Goal: Task Accomplishment & Management: Manage account settings

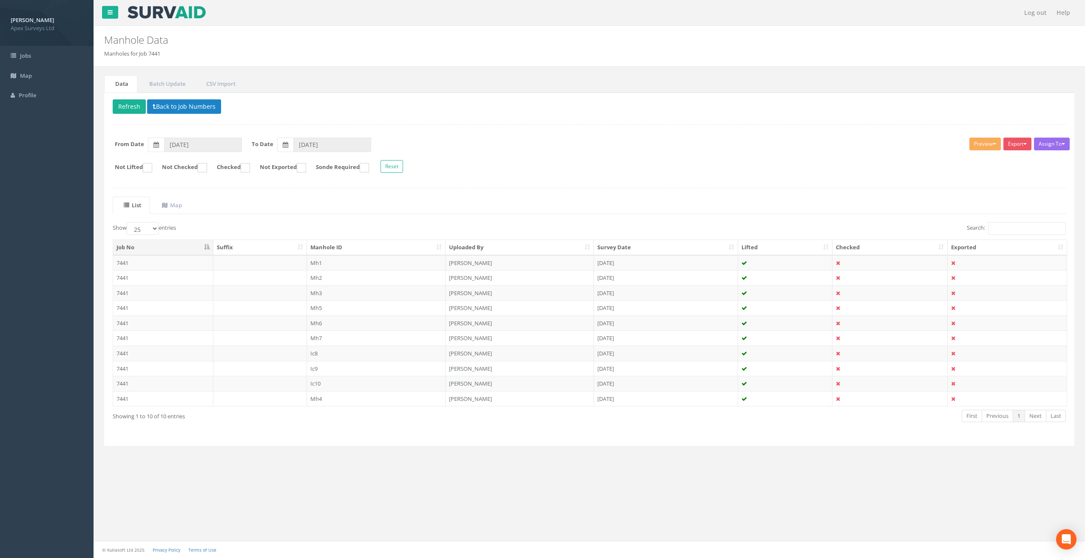
select select "25"
drag, startPoint x: 0, startPoint y: 0, endPoint x: 326, endPoint y: 264, distance: 420.0
click at [326, 264] on td "Mh1" at bounding box center [376, 262] width 139 height 15
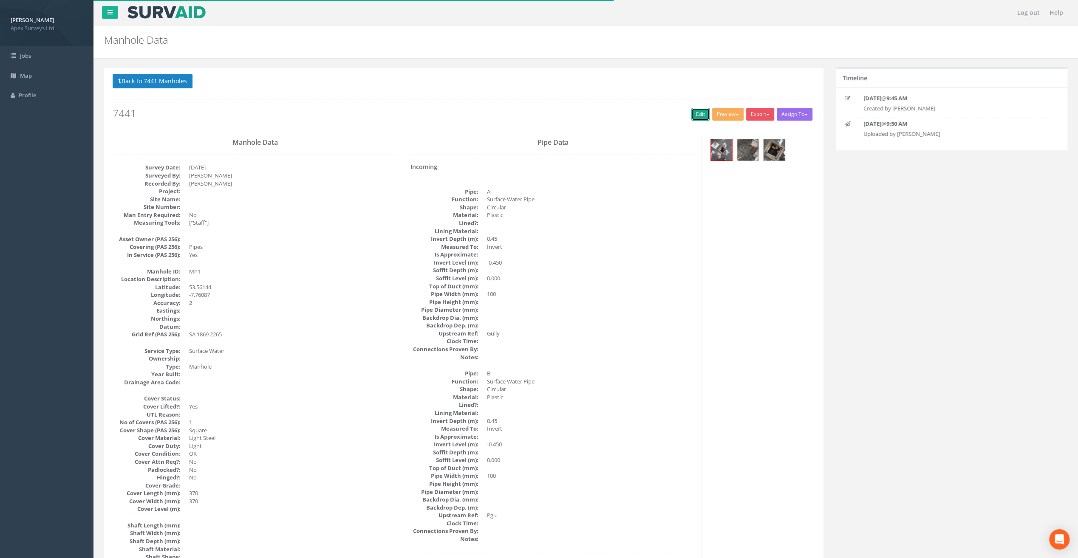
click at [700, 111] on link "Edit" at bounding box center [700, 114] width 18 height 13
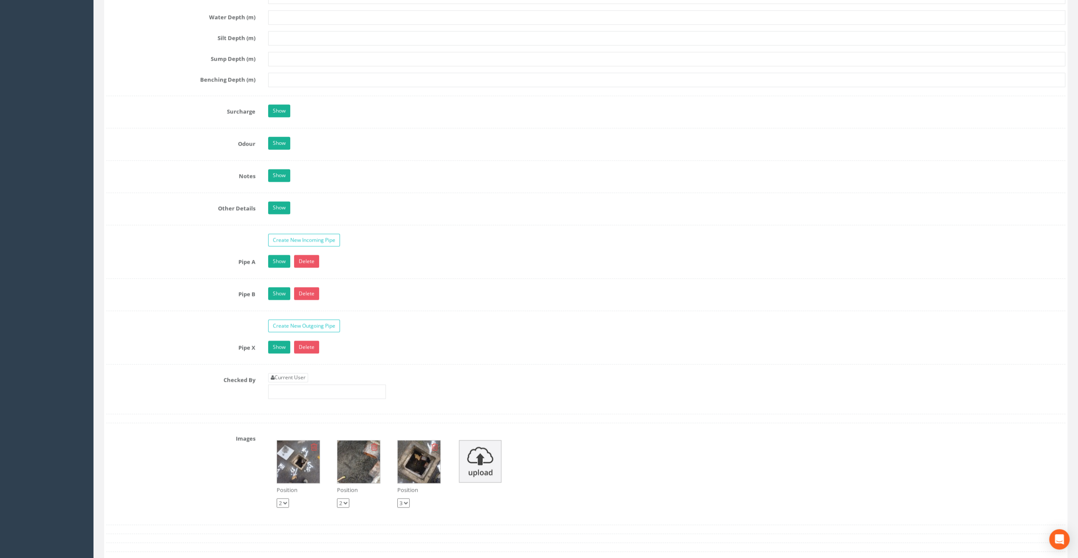
scroll to position [1232, 0]
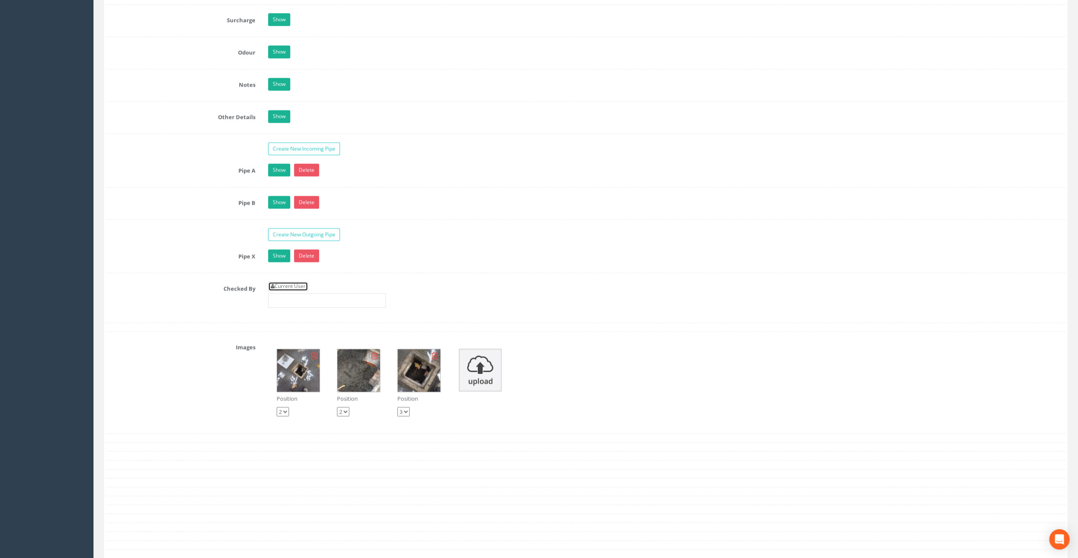
click at [298, 283] on link "Current User" at bounding box center [288, 286] width 40 height 9
type input "[PERSON_NAME]"
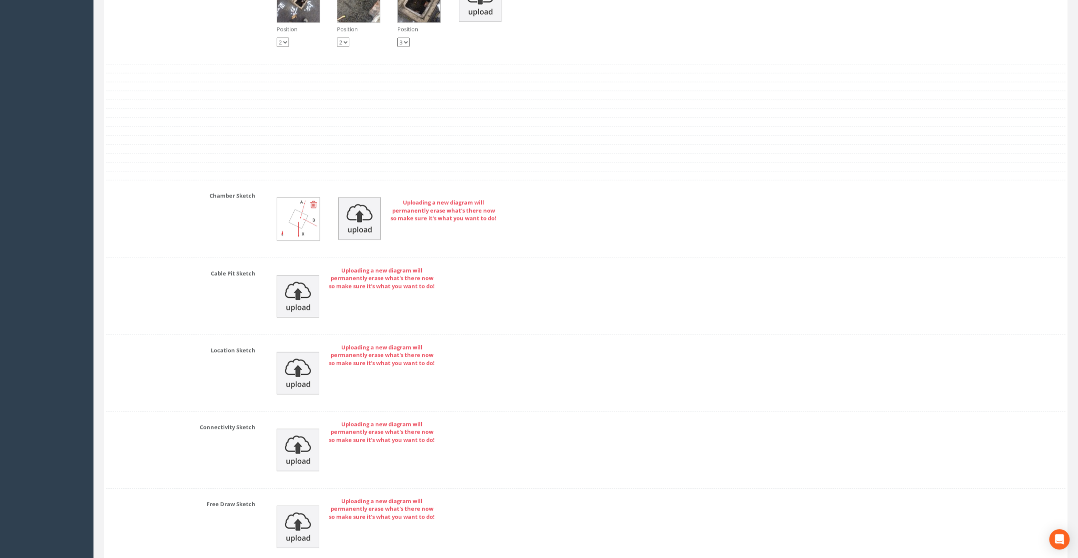
scroll to position [1668, 0]
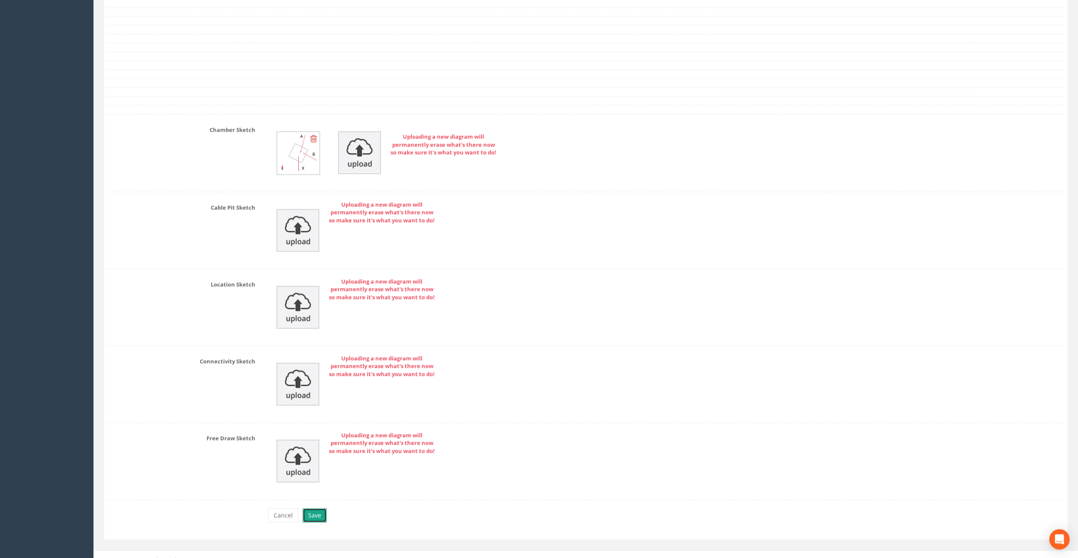
click at [321, 511] on button "Save" at bounding box center [315, 516] width 24 height 14
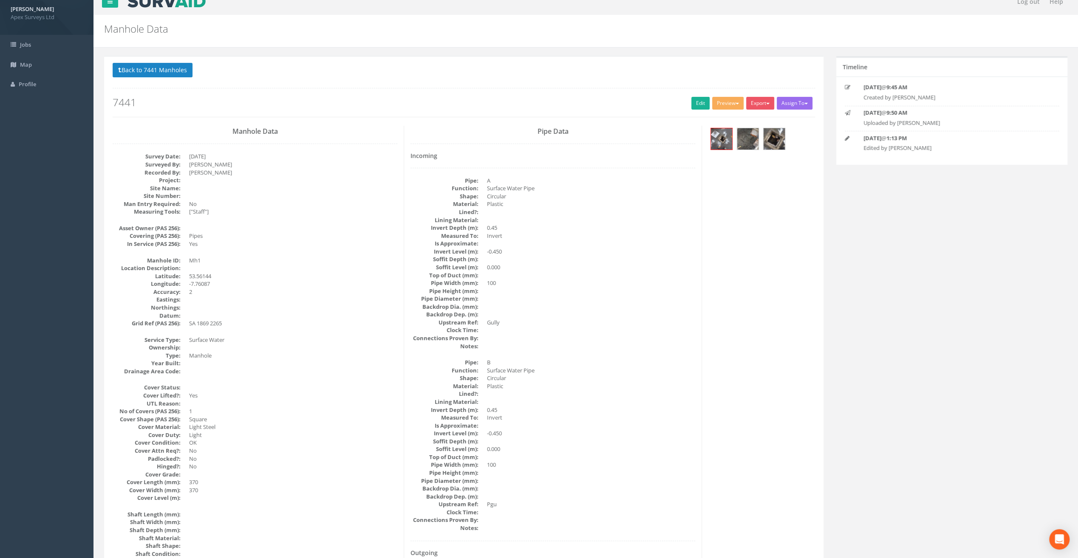
scroll to position [0, 0]
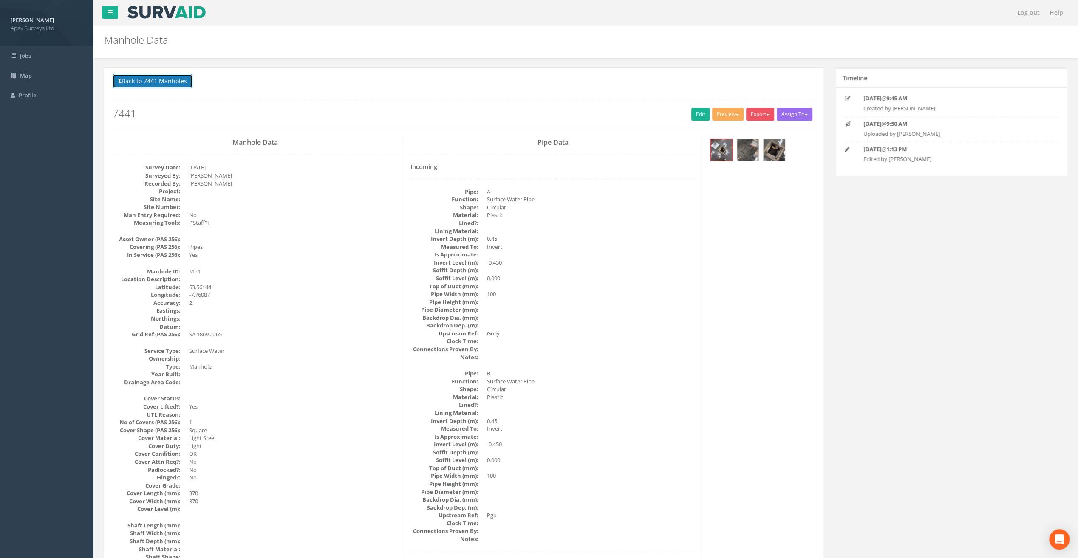
click at [155, 78] on button "Back to 7441 Manholes" at bounding box center [153, 81] width 80 height 14
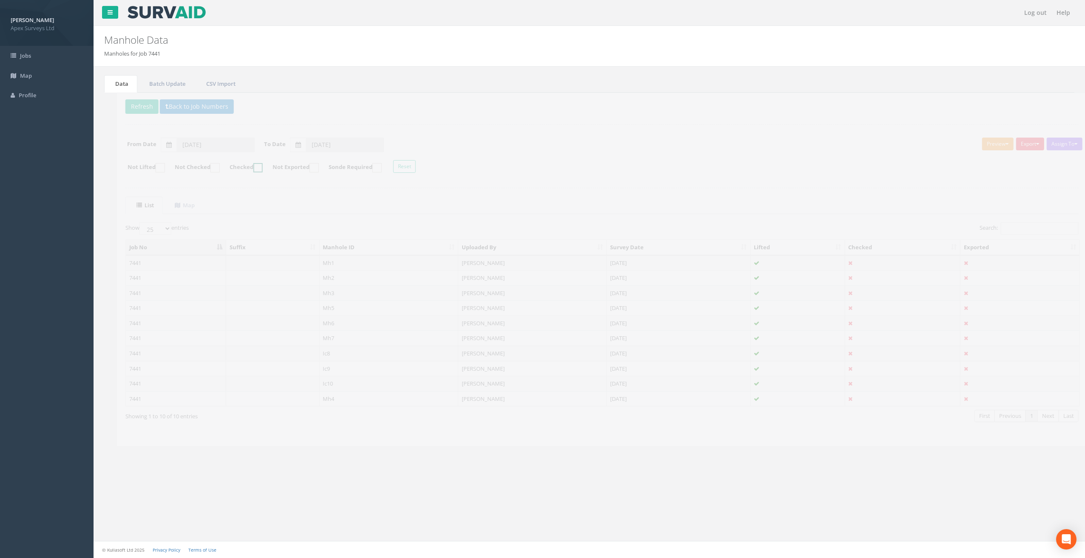
click at [218, 164] on label "Checked" at bounding box center [229, 167] width 42 height 9
checkbox input "true"
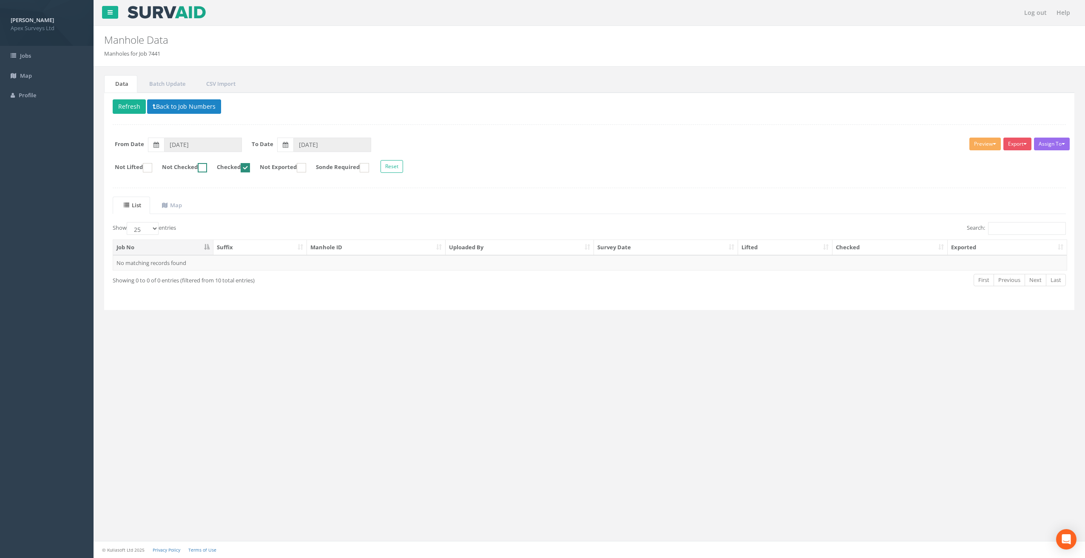
drag, startPoint x: 211, startPoint y: 164, endPoint x: 241, endPoint y: 165, distance: 30.6
click at [207, 164] on ins at bounding box center [202, 167] width 9 height 9
checkbox input "true"
click at [250, 169] on ins at bounding box center [245, 167] width 9 height 9
checkbox input "false"
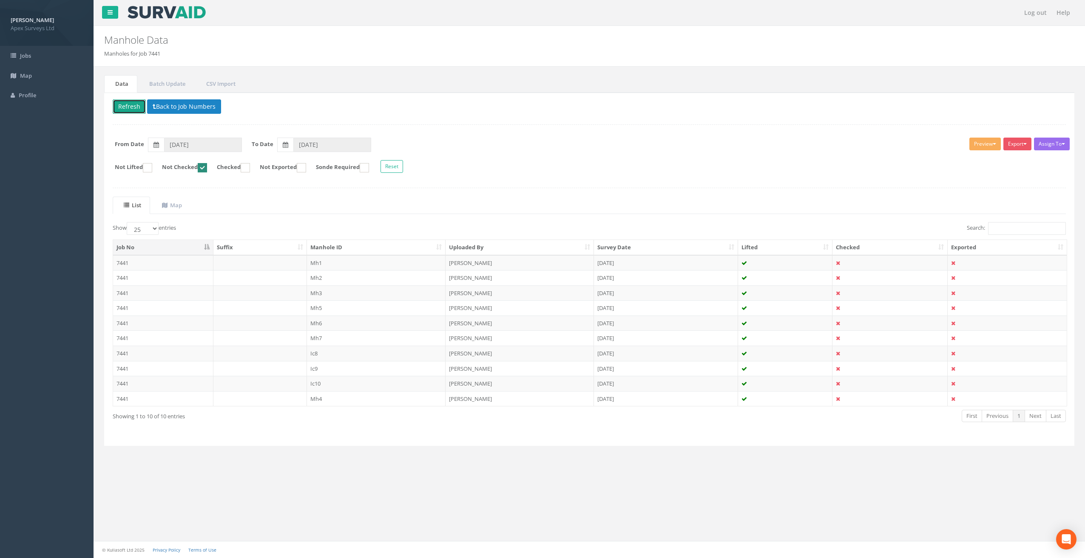
click at [127, 108] on button "Refresh" at bounding box center [129, 106] width 33 height 14
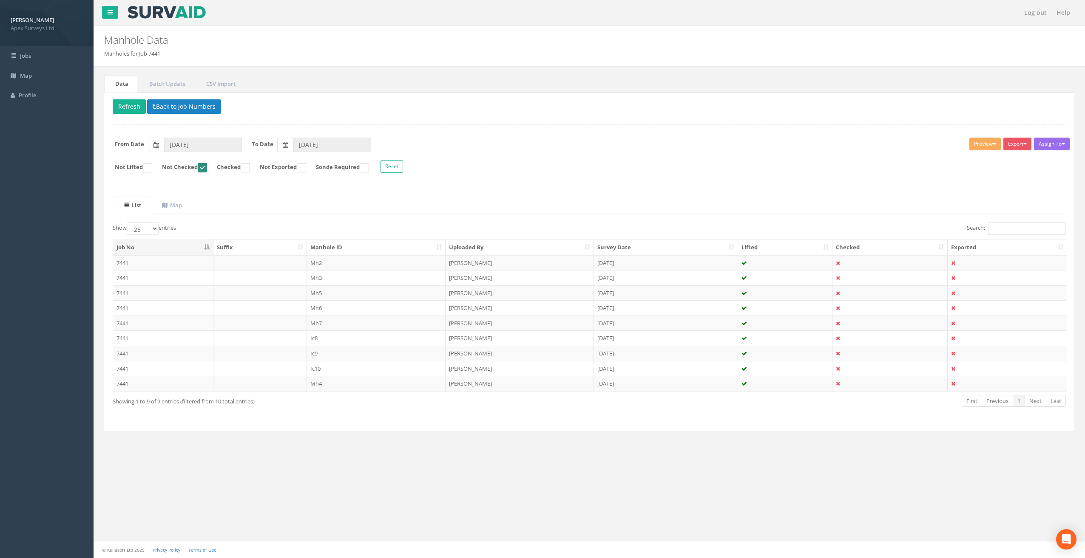
click at [318, 261] on td "Mh2" at bounding box center [376, 262] width 139 height 15
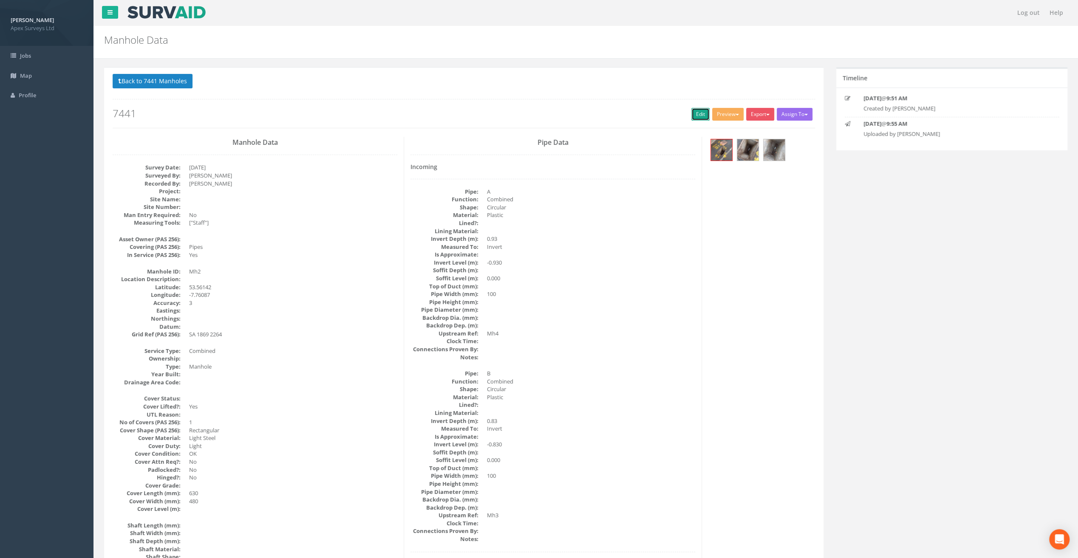
click at [697, 112] on link "Edit" at bounding box center [700, 114] width 18 height 13
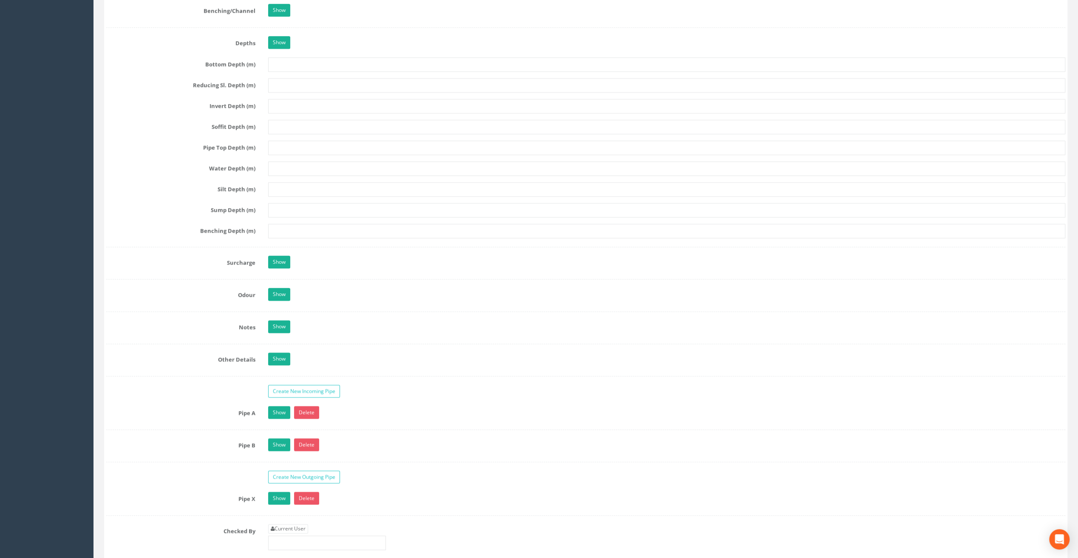
scroll to position [1020, 0]
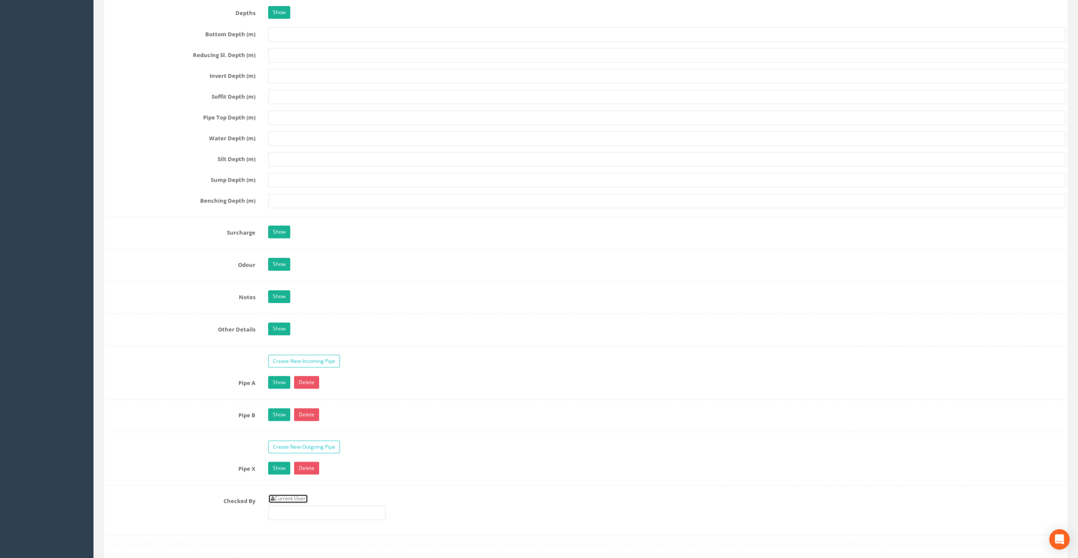
click at [295, 494] on link "Current User" at bounding box center [288, 498] width 40 height 9
type input "[PERSON_NAME]"
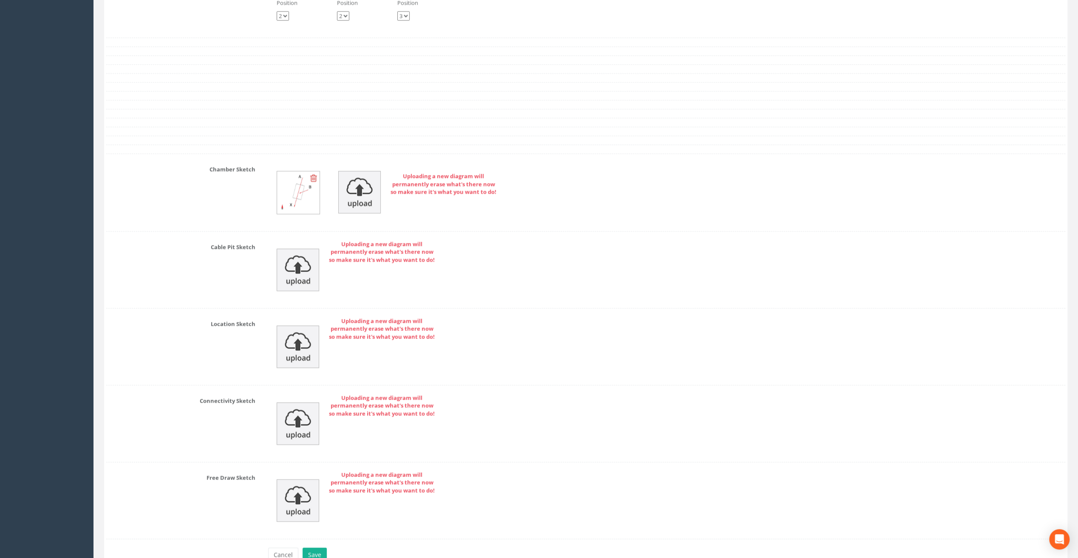
scroll to position [1668, 0]
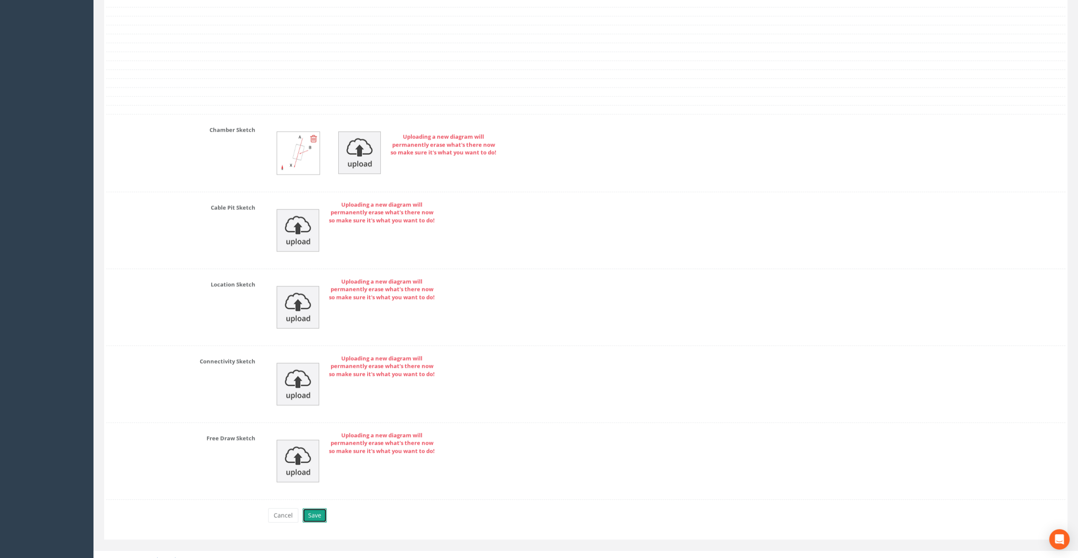
click at [314, 509] on button "Save" at bounding box center [315, 516] width 24 height 14
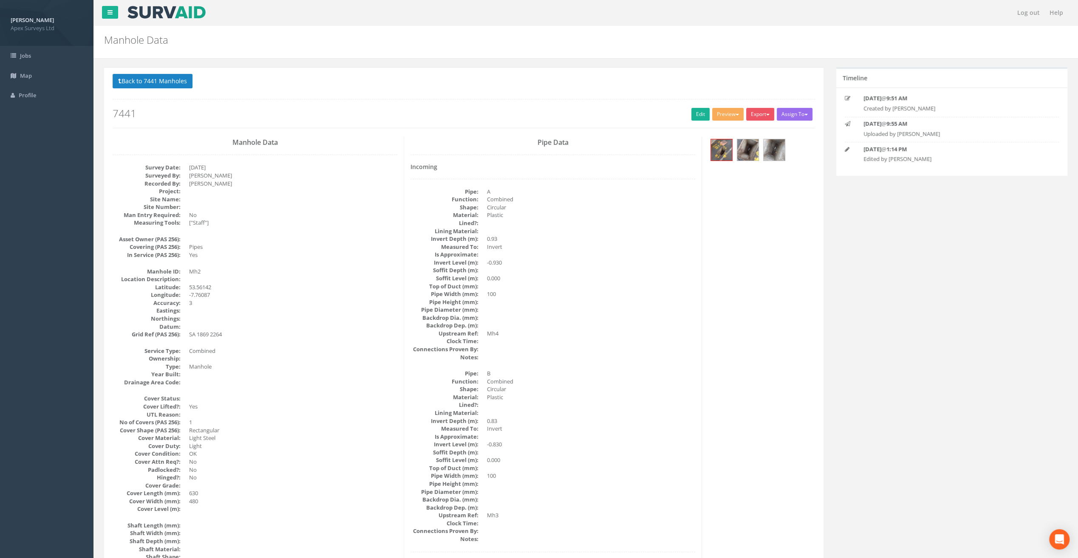
scroll to position [0, 0]
click at [177, 82] on button "Back to 7441 Manholes" at bounding box center [153, 81] width 80 height 14
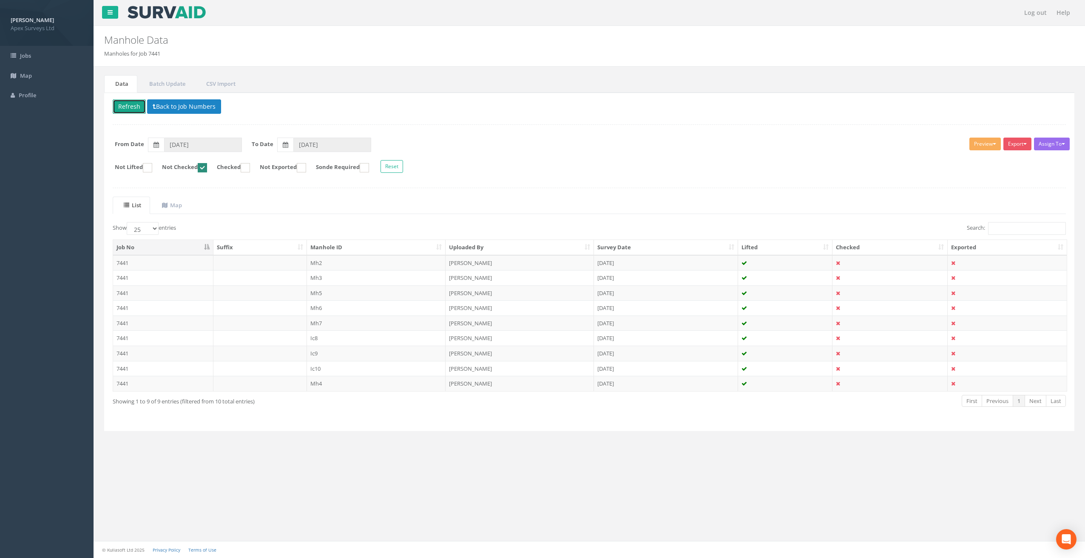
drag, startPoint x: 130, startPoint y: 103, endPoint x: 216, endPoint y: 168, distance: 108.0
click at [130, 103] on button "Refresh" at bounding box center [129, 106] width 33 height 14
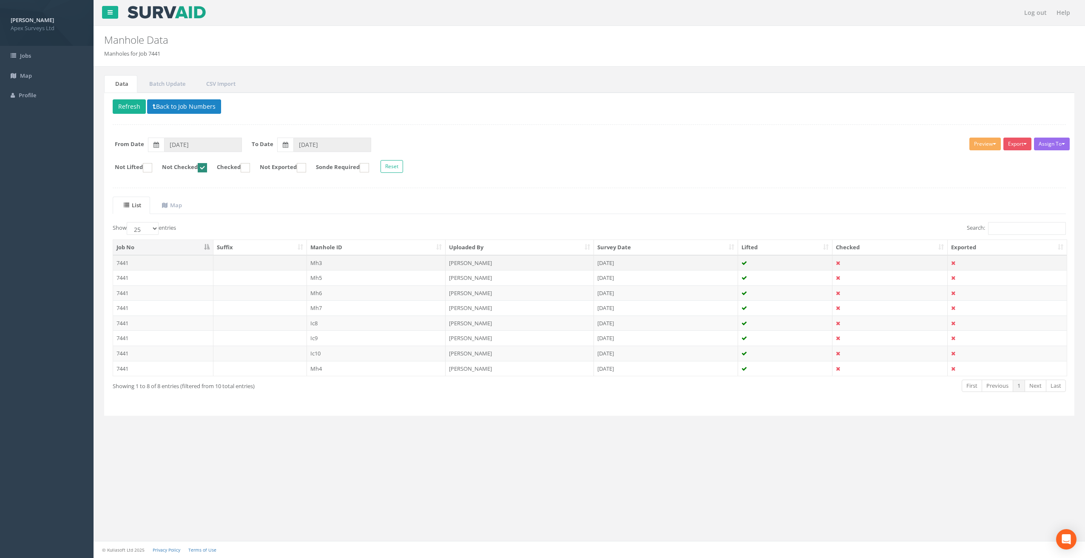
click at [320, 261] on td "Mh3" at bounding box center [376, 262] width 139 height 15
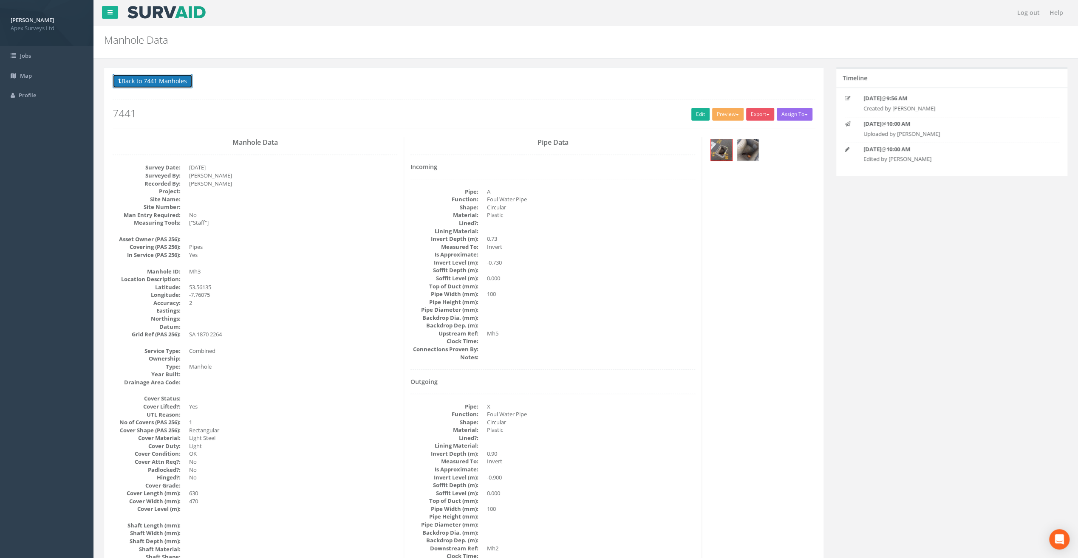
click at [149, 85] on button "Back to 7441 Manholes" at bounding box center [153, 81] width 80 height 14
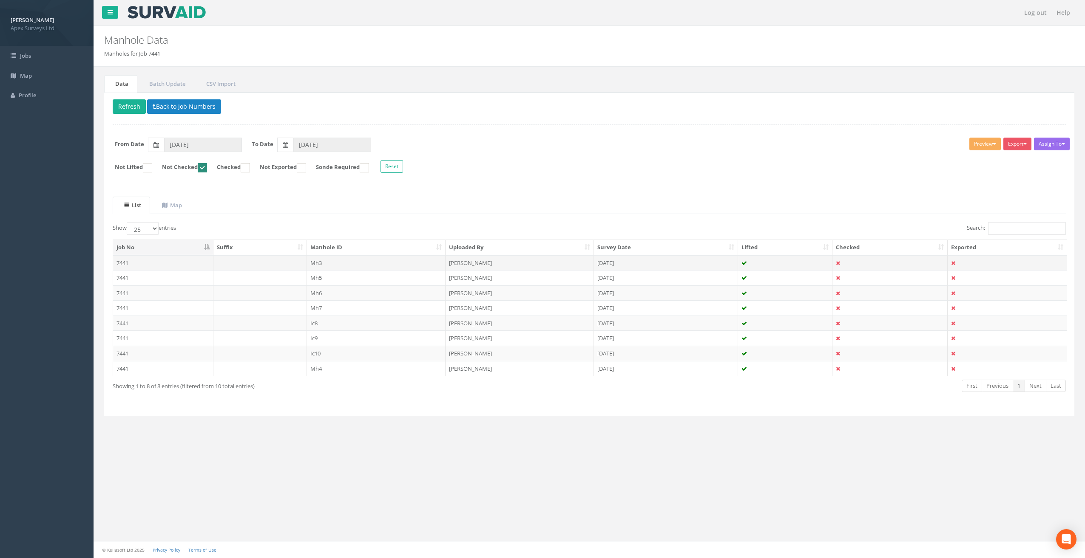
click at [315, 260] on td "Mh3" at bounding box center [376, 262] width 139 height 15
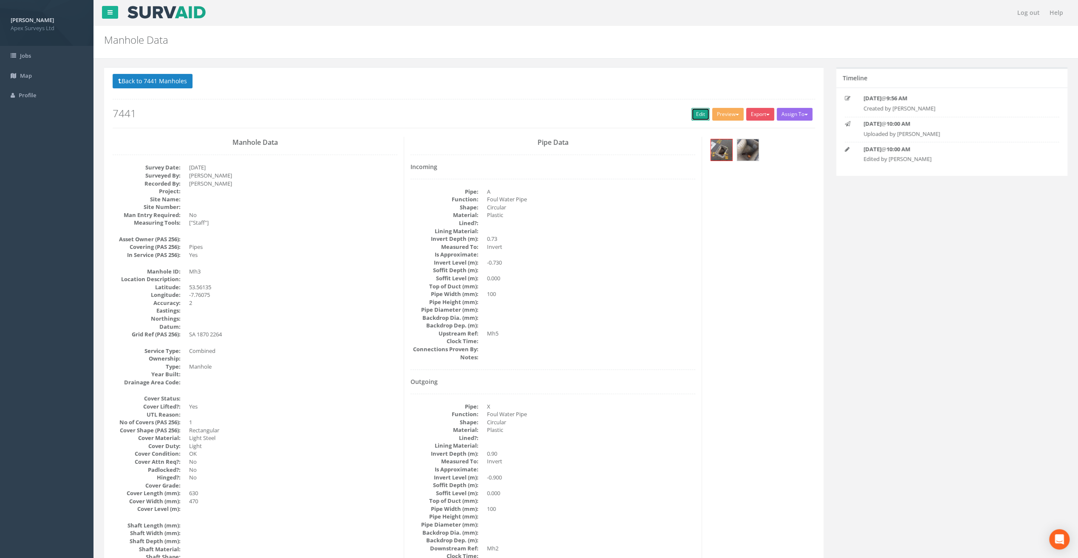
click at [695, 113] on link "Edit" at bounding box center [700, 114] width 18 height 13
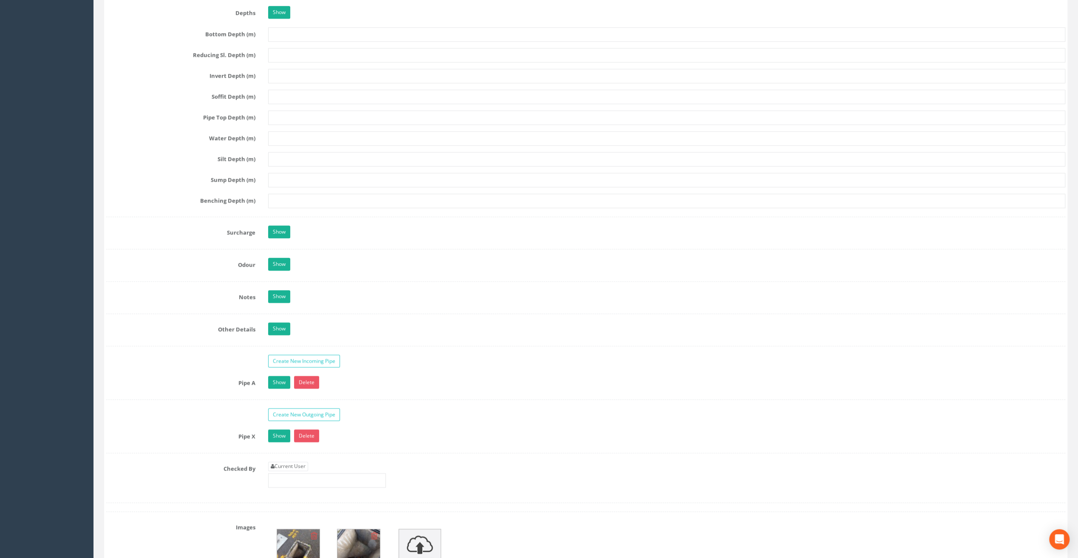
scroll to position [1190, 0]
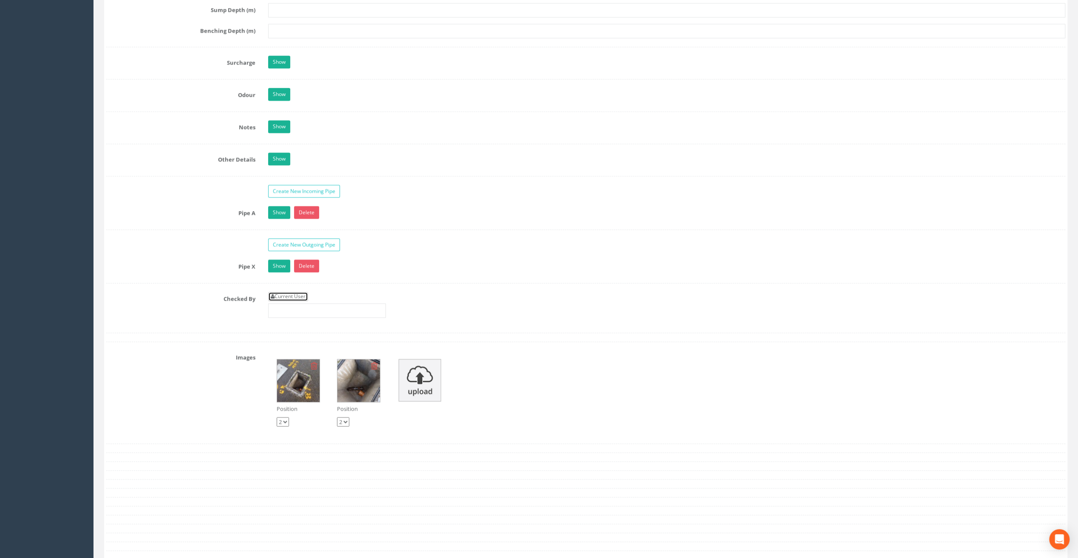
click at [287, 292] on link "Current User" at bounding box center [288, 296] width 40 height 9
type input "[PERSON_NAME]"
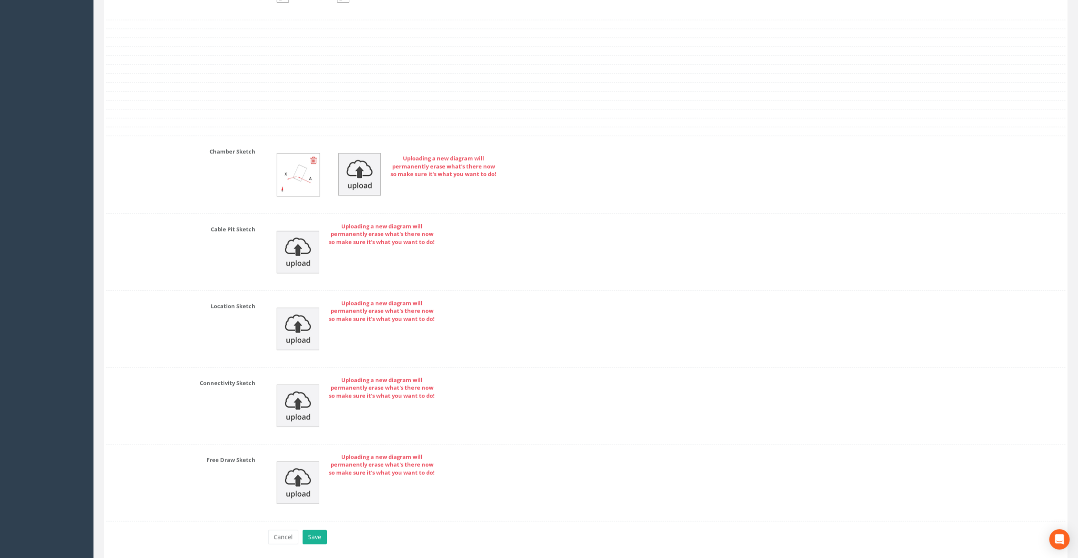
scroll to position [1636, 0]
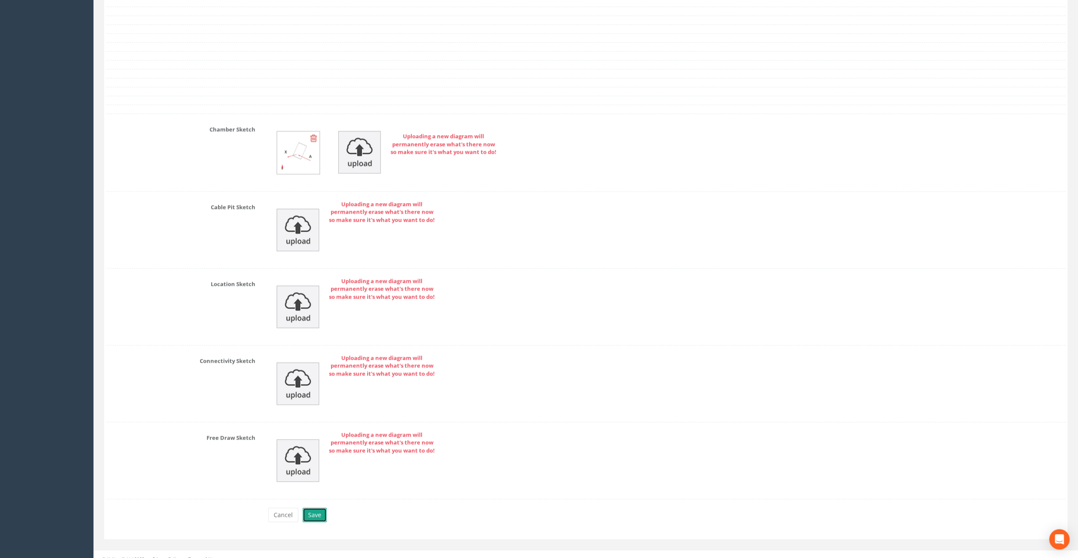
click at [314, 511] on button "Save" at bounding box center [315, 515] width 24 height 14
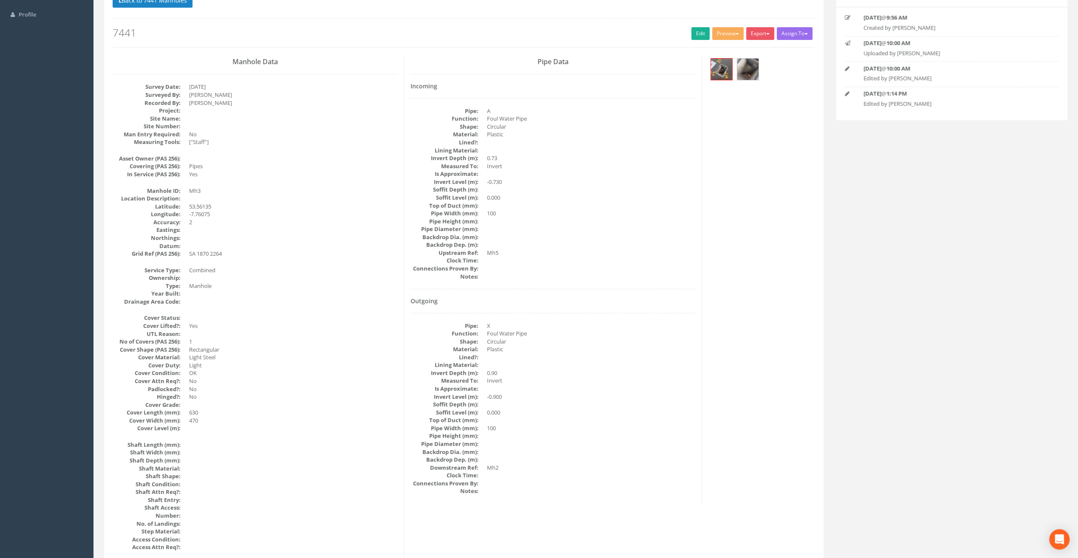
scroll to position [0, 0]
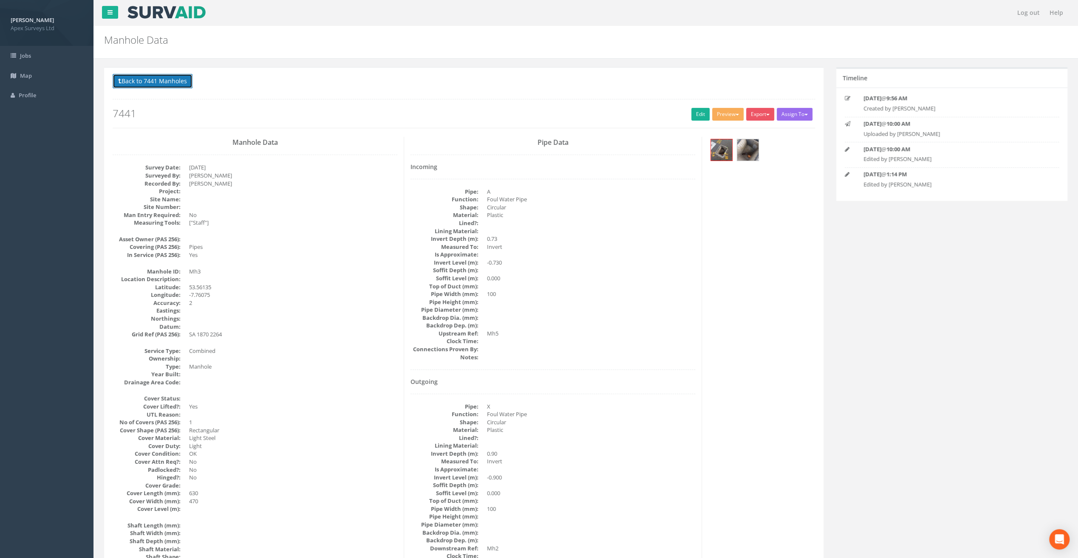
click at [177, 77] on button "Back to 7441 Manholes" at bounding box center [153, 81] width 80 height 14
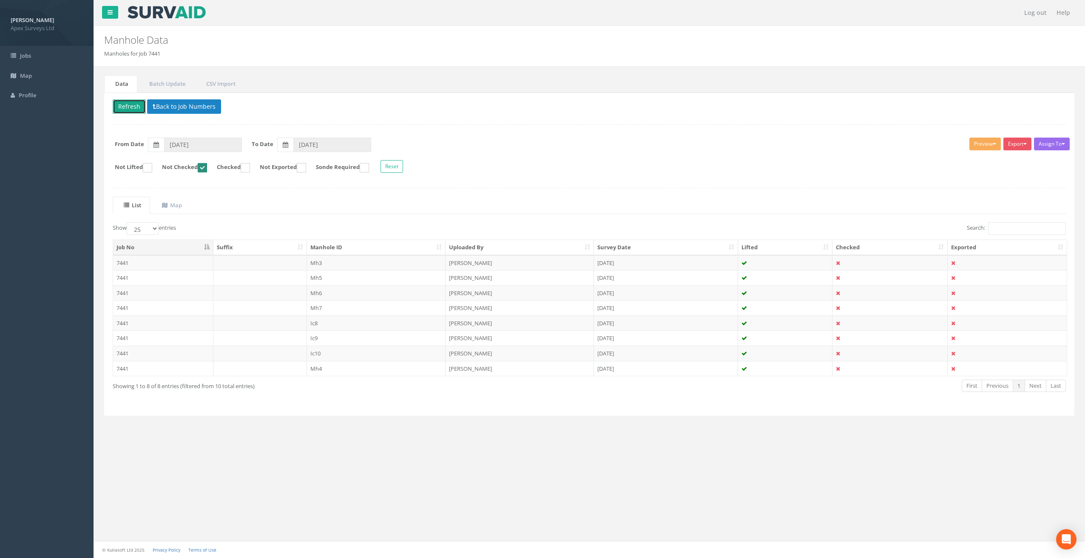
click at [125, 108] on button "Refresh" at bounding box center [129, 106] width 33 height 14
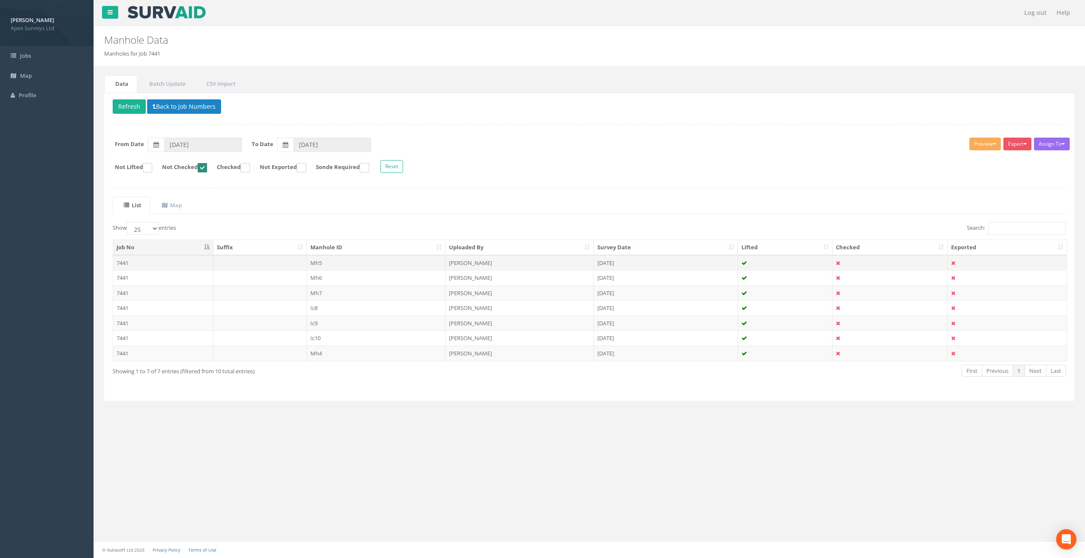
click at [321, 259] on td "Mh5" at bounding box center [376, 262] width 139 height 15
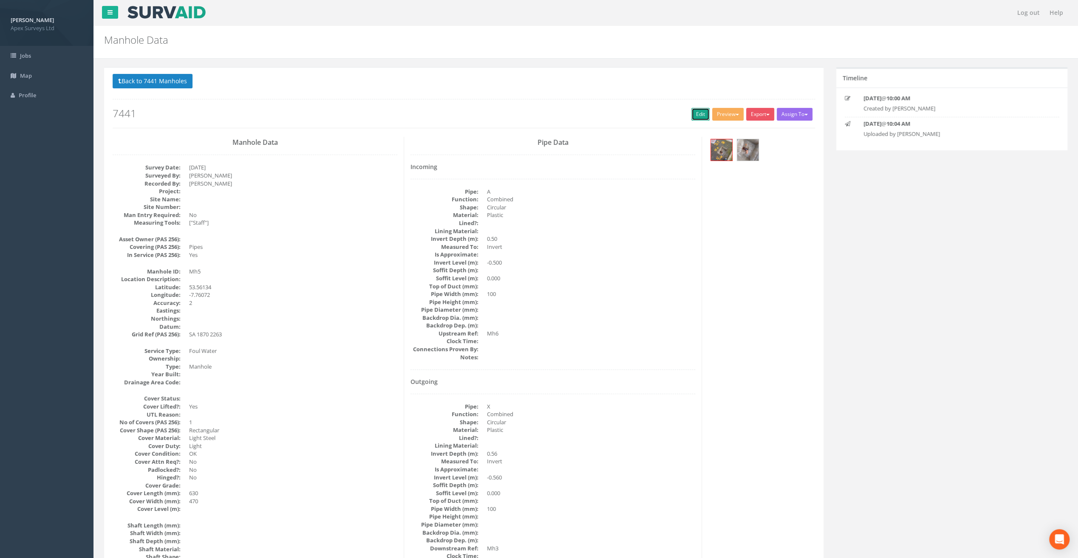
click at [697, 116] on link "Edit" at bounding box center [700, 114] width 18 height 13
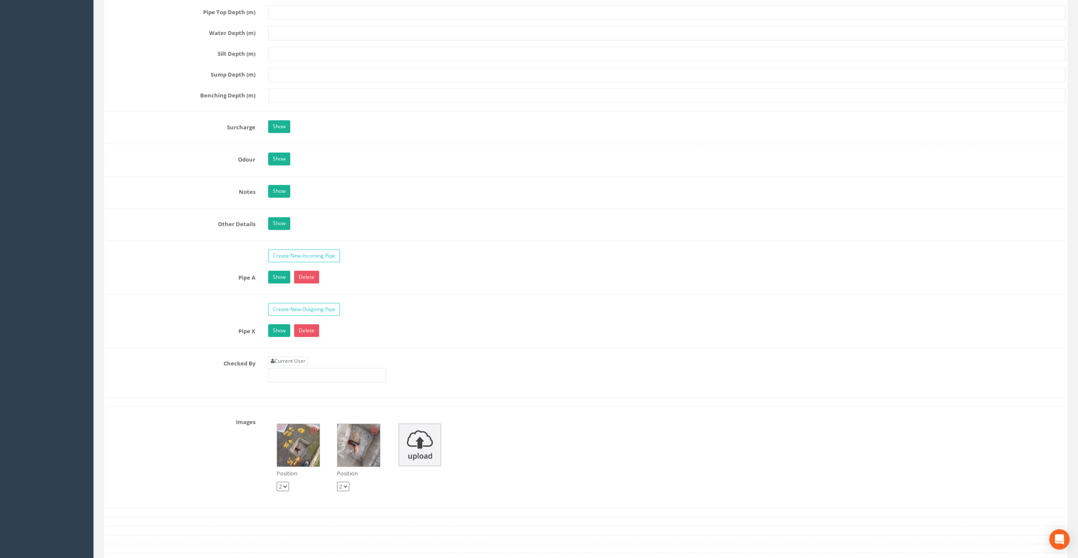
scroll to position [1147, 0]
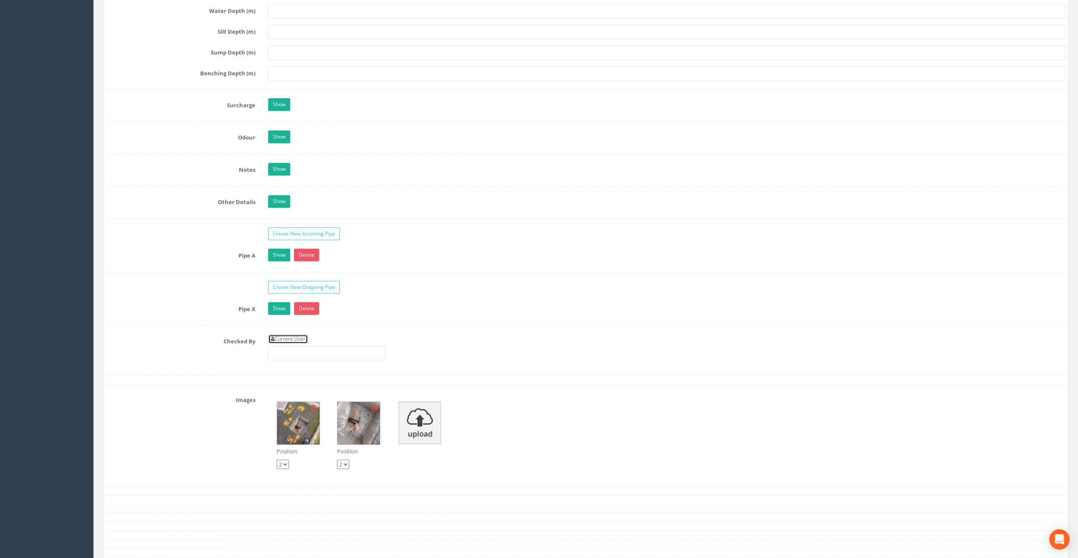
click at [287, 334] on link "Current User" at bounding box center [288, 338] width 40 height 9
type input "[PERSON_NAME]"
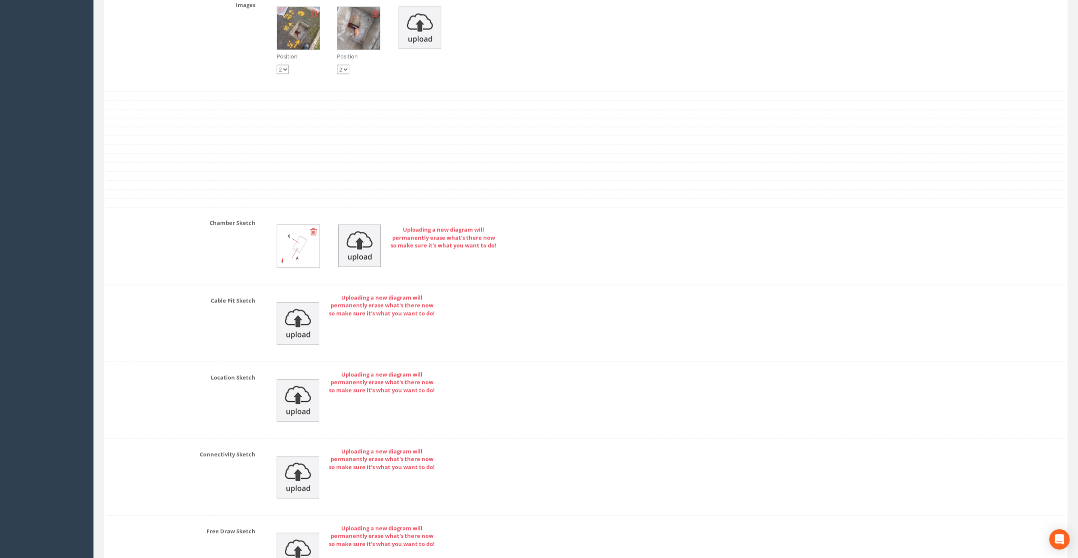
scroll to position [1636, 0]
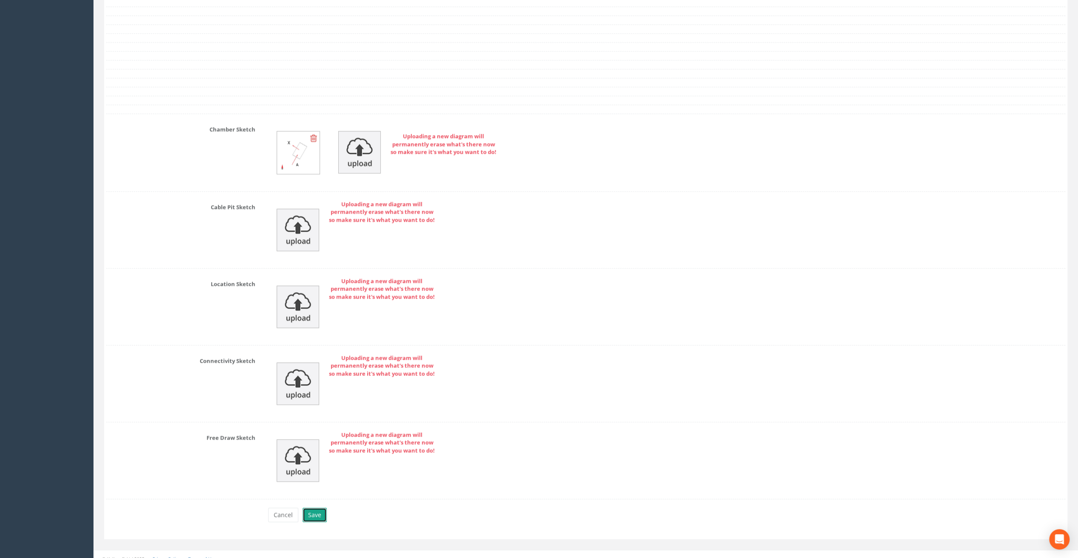
click at [317, 508] on button "Save" at bounding box center [315, 515] width 24 height 14
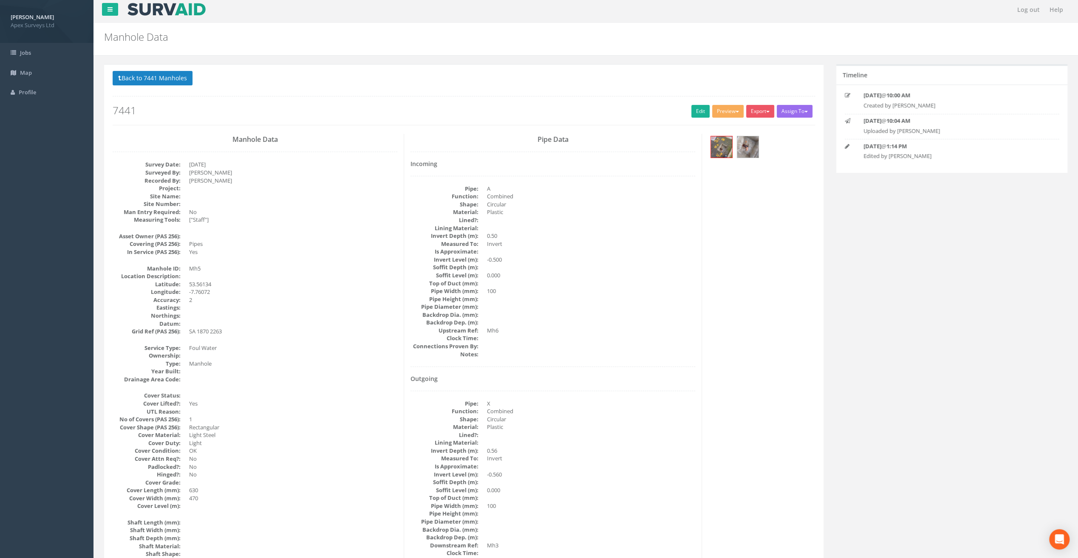
scroll to position [0, 0]
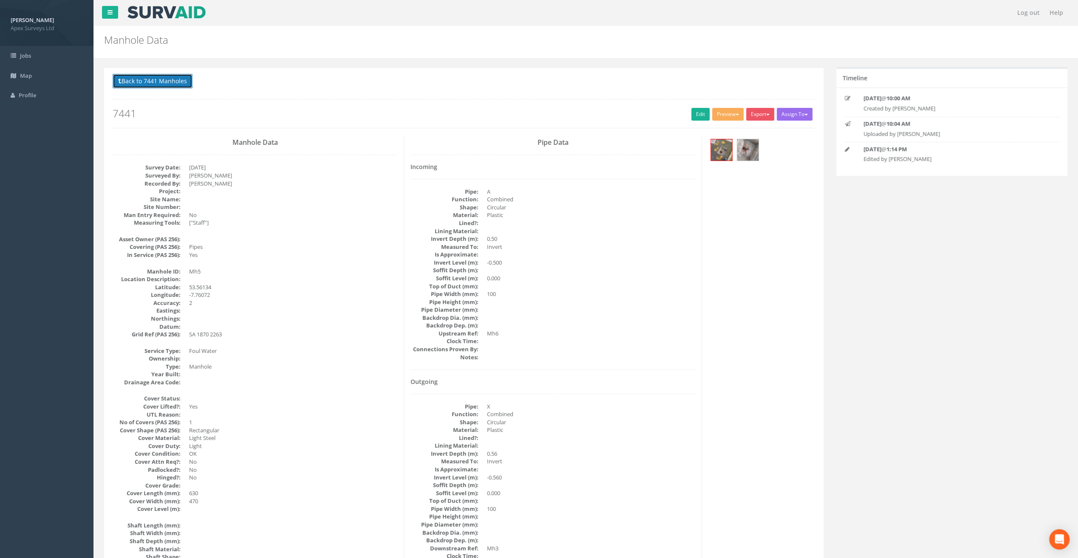
click at [174, 76] on button "Back to 7441 Manholes" at bounding box center [153, 81] width 80 height 14
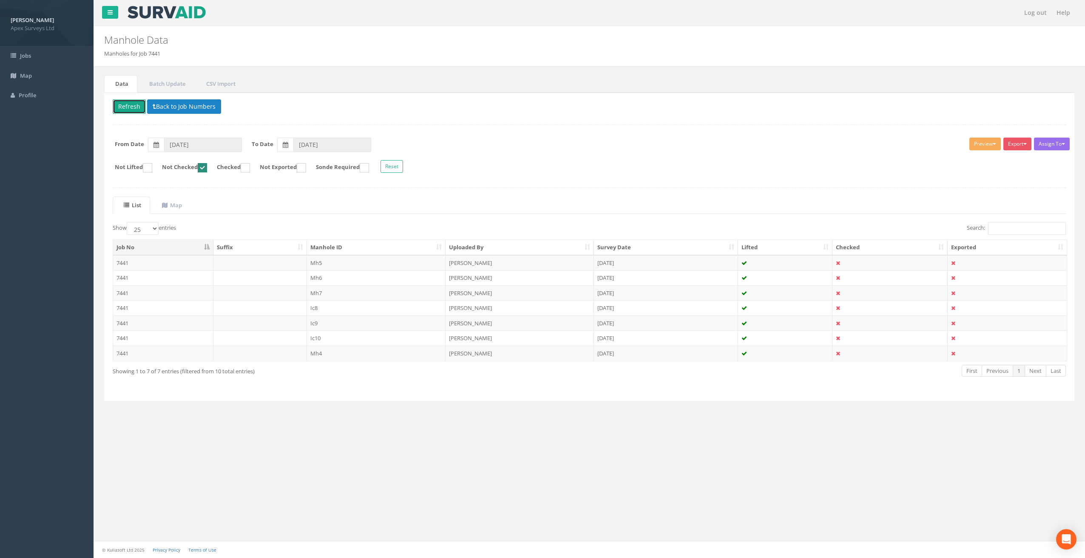
click at [130, 105] on button "Refresh" at bounding box center [129, 106] width 33 height 14
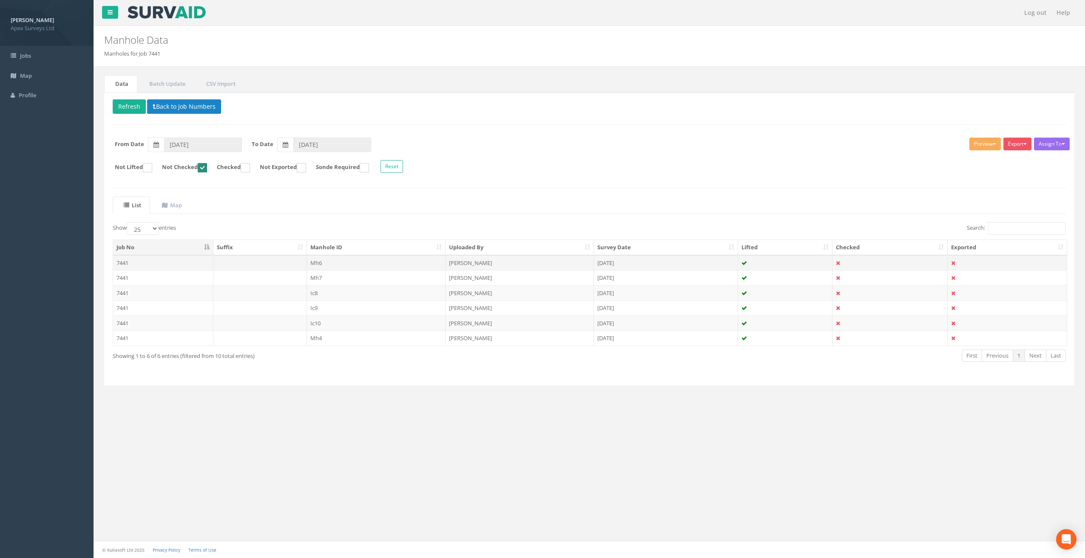
click at [315, 260] on td "Mh6" at bounding box center [376, 262] width 139 height 15
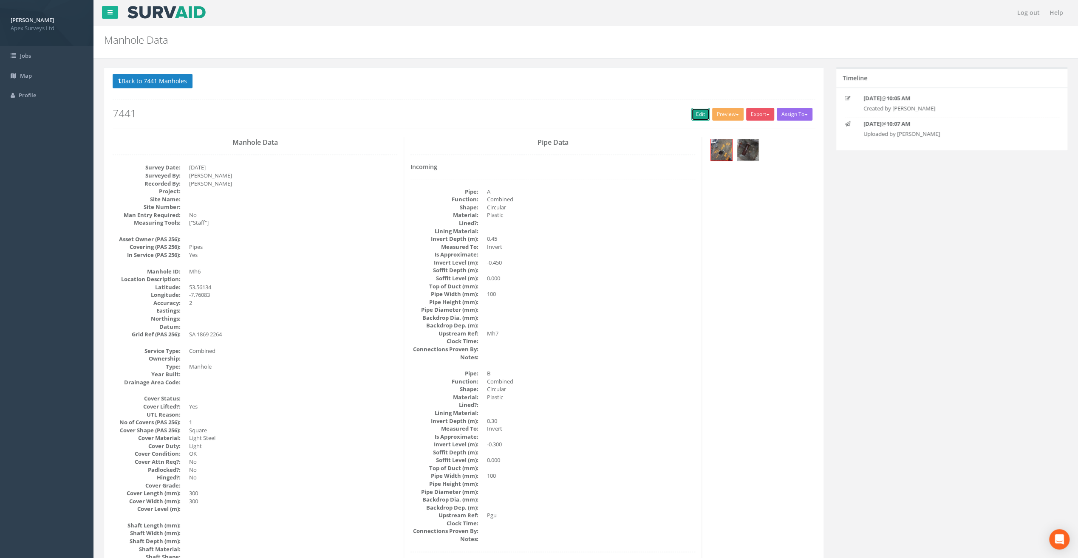
click at [695, 114] on link "Edit" at bounding box center [700, 114] width 18 height 13
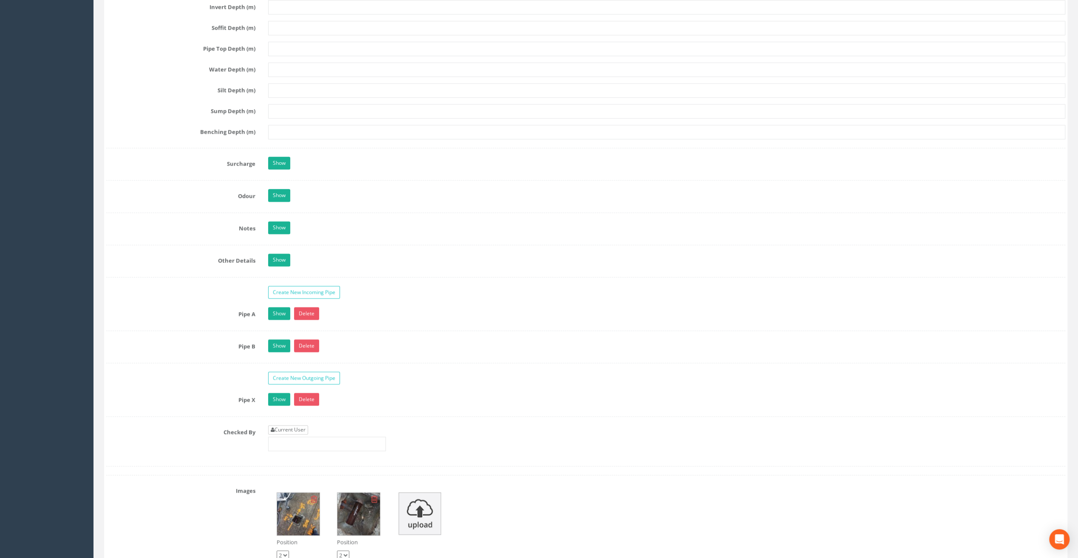
scroll to position [1147, 0]
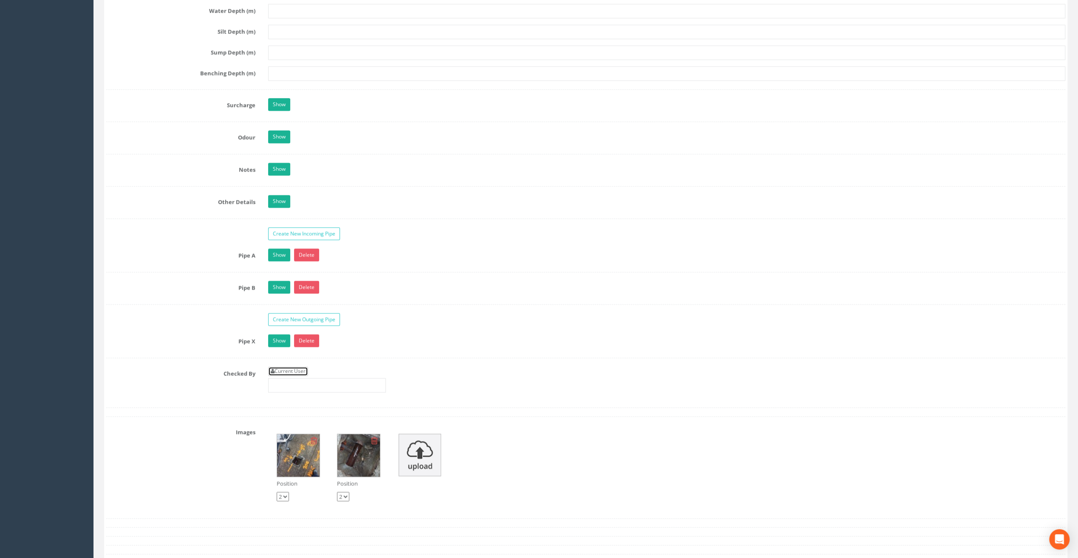
click at [296, 367] on link "Current User" at bounding box center [288, 371] width 40 height 9
type input "[PERSON_NAME]"
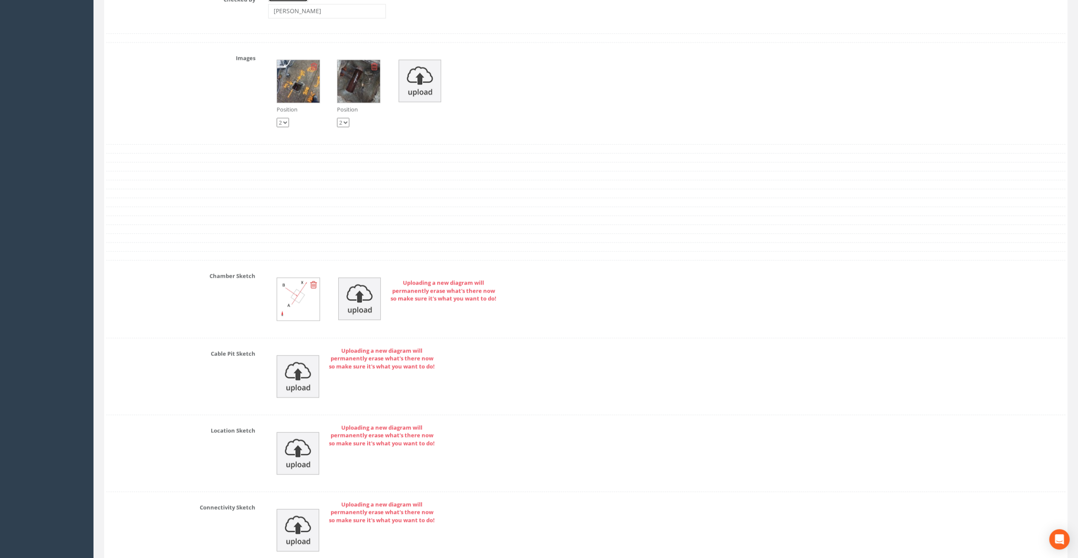
scroll to position [1668, 0]
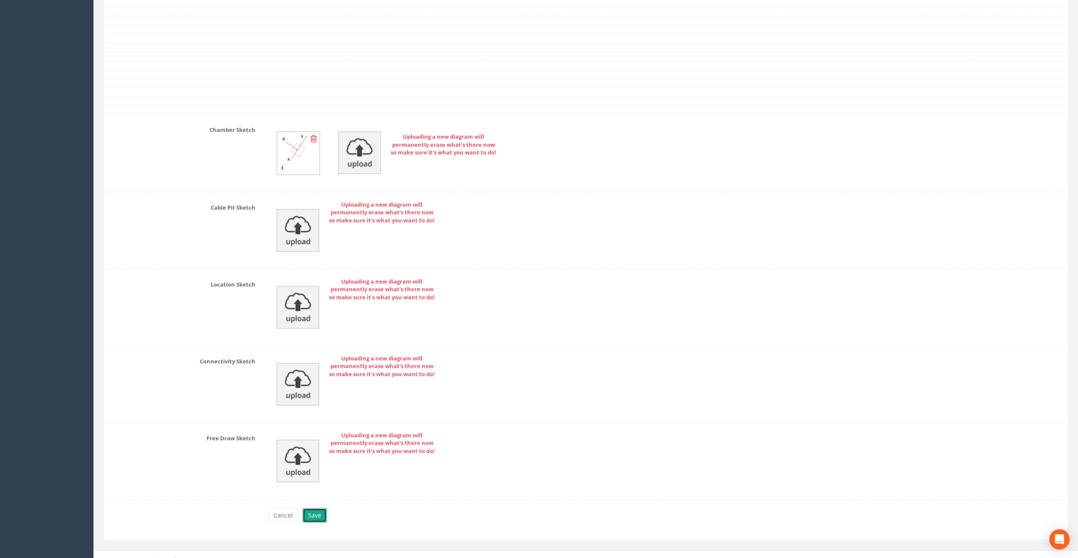
click at [317, 509] on button "Save" at bounding box center [315, 516] width 24 height 14
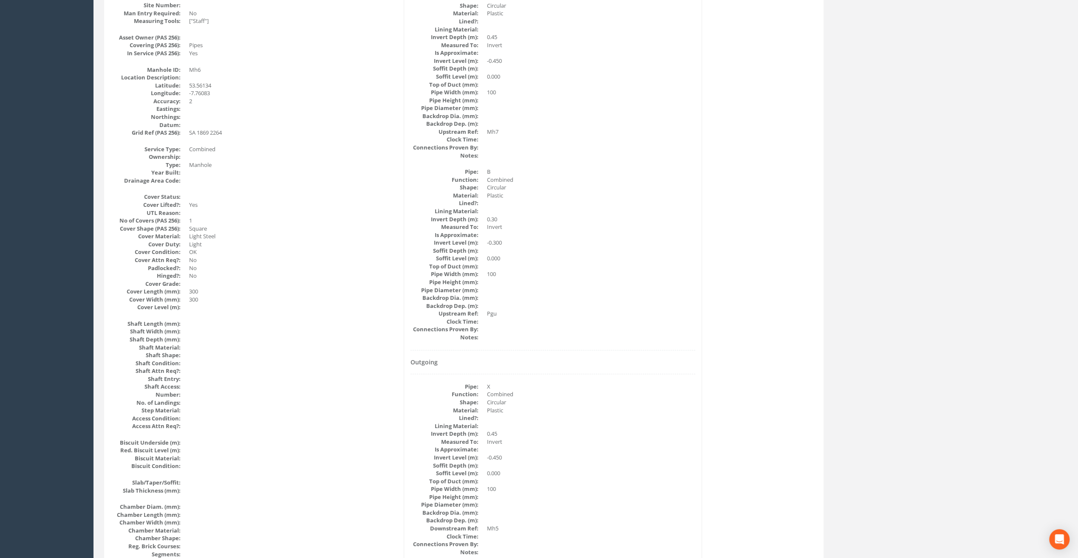
scroll to position [0, 0]
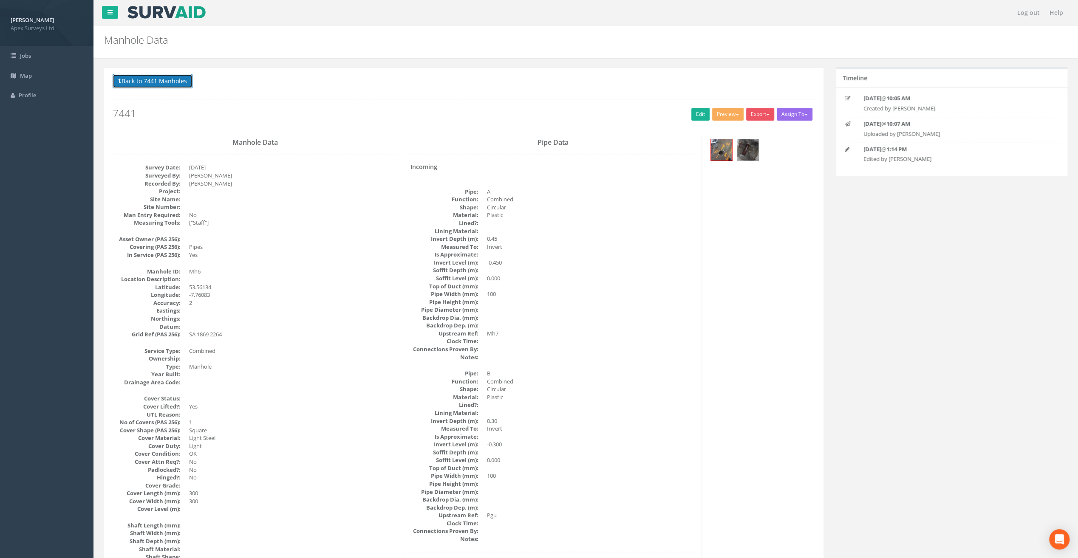
click at [176, 82] on button "Back to 7441 Manholes" at bounding box center [153, 81] width 80 height 14
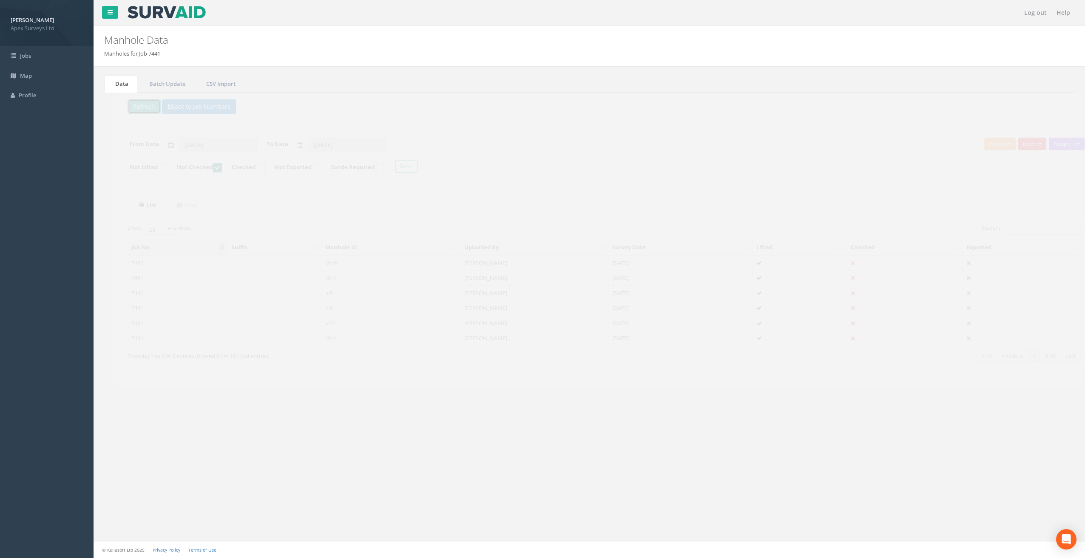
drag, startPoint x: 130, startPoint y: 103, endPoint x: 303, endPoint y: 208, distance: 202.5
click at [132, 104] on button "Refresh" at bounding box center [129, 106] width 33 height 14
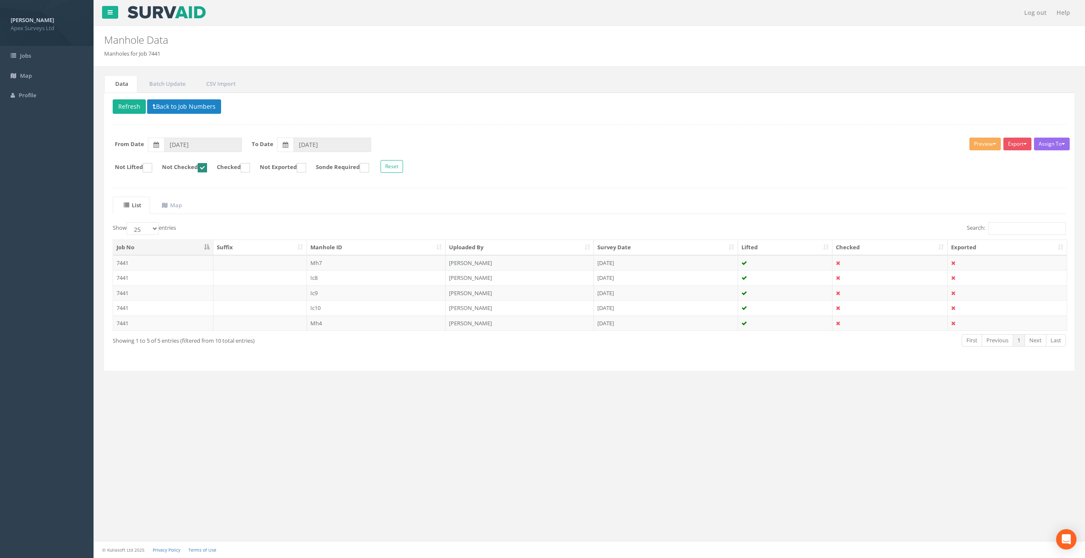
drag, startPoint x: 309, startPoint y: 258, endPoint x: 349, endPoint y: 251, distance: 40.1
click at [310, 258] on td "Mh7" at bounding box center [376, 262] width 139 height 15
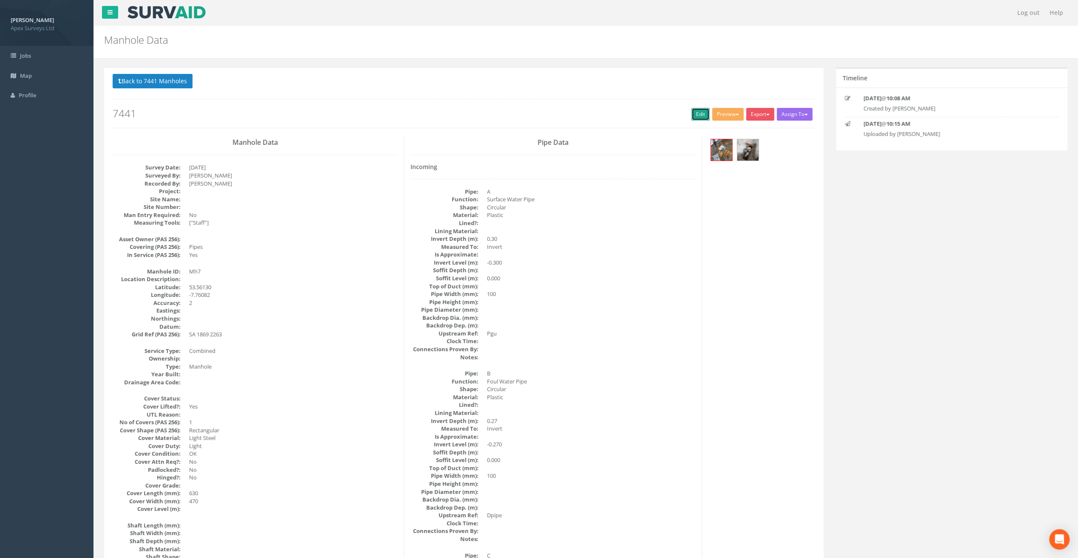
click at [700, 113] on link "Edit" at bounding box center [700, 114] width 18 height 13
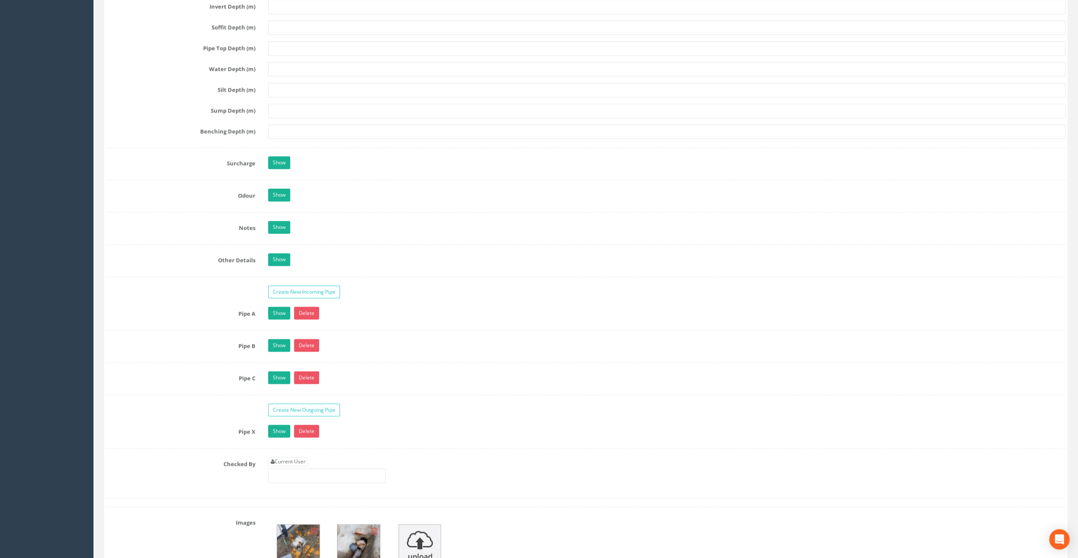
scroll to position [1105, 0]
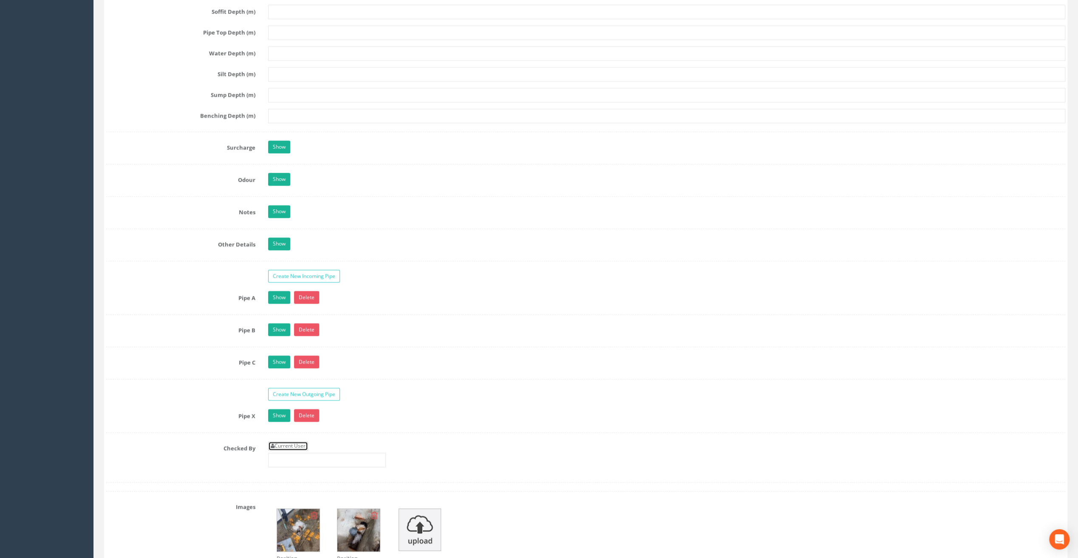
click at [292, 442] on link "Current User" at bounding box center [288, 446] width 40 height 9
type input "[PERSON_NAME]"
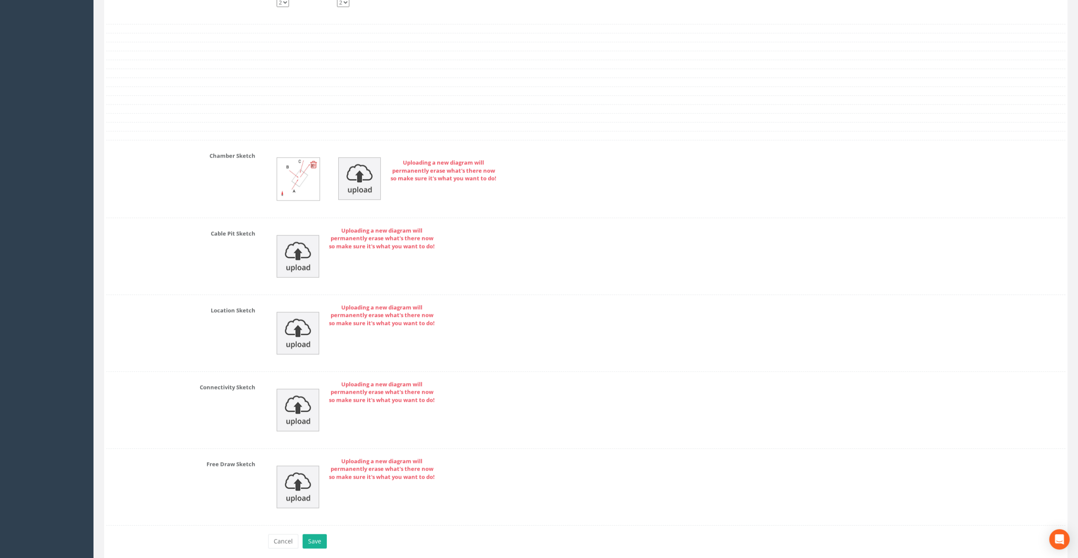
scroll to position [1700, 0]
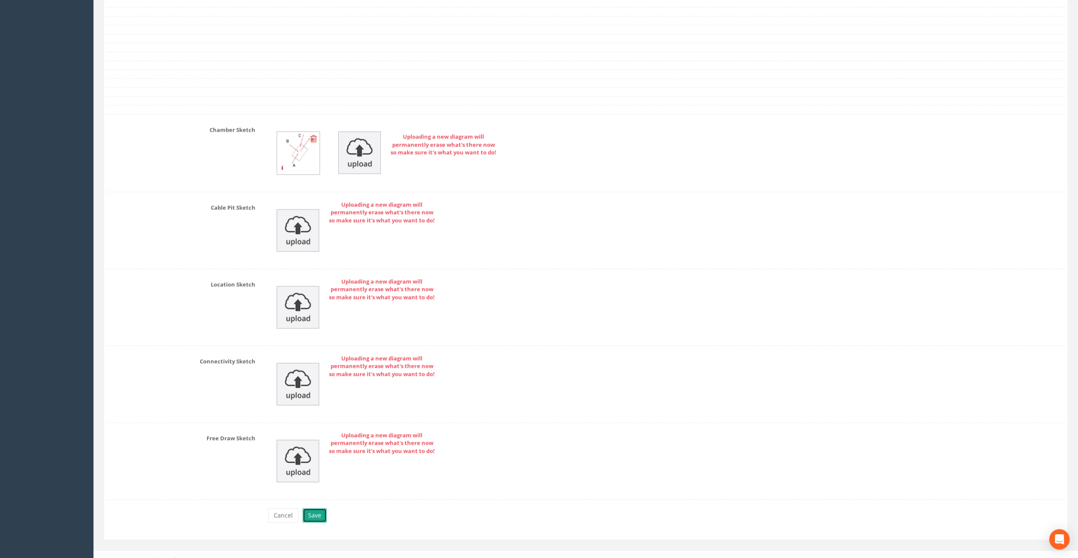
click at [315, 510] on button "Save" at bounding box center [315, 516] width 24 height 14
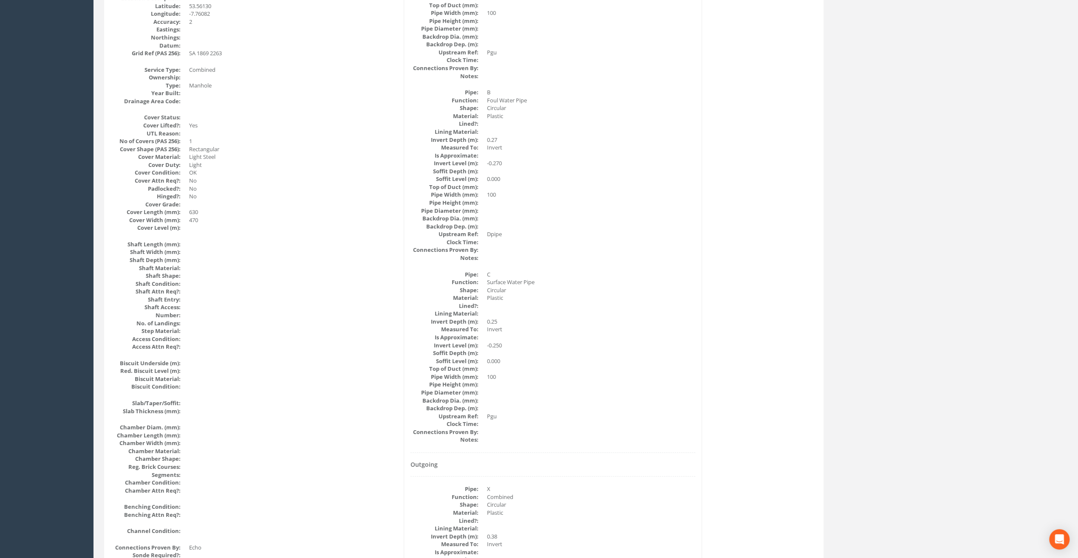
scroll to position [0, 0]
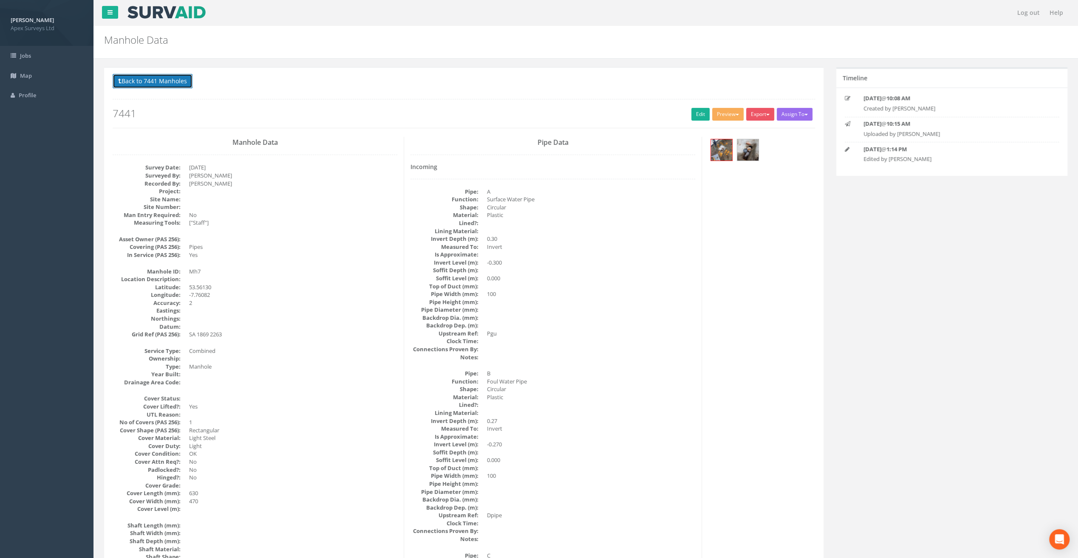
click at [178, 76] on button "Back to 7441 Manholes" at bounding box center [153, 81] width 80 height 14
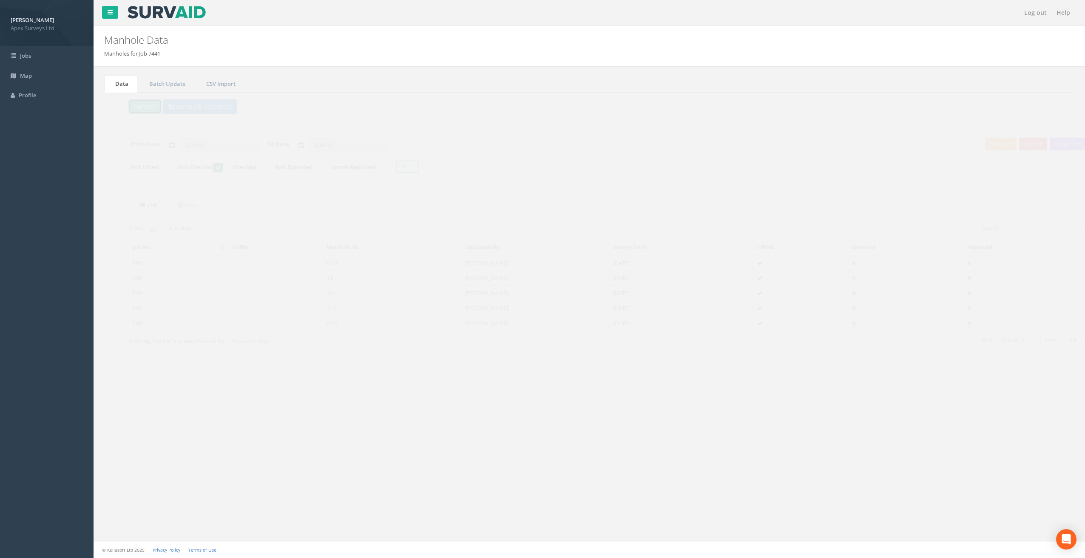
click at [131, 105] on button "Refresh" at bounding box center [129, 106] width 33 height 14
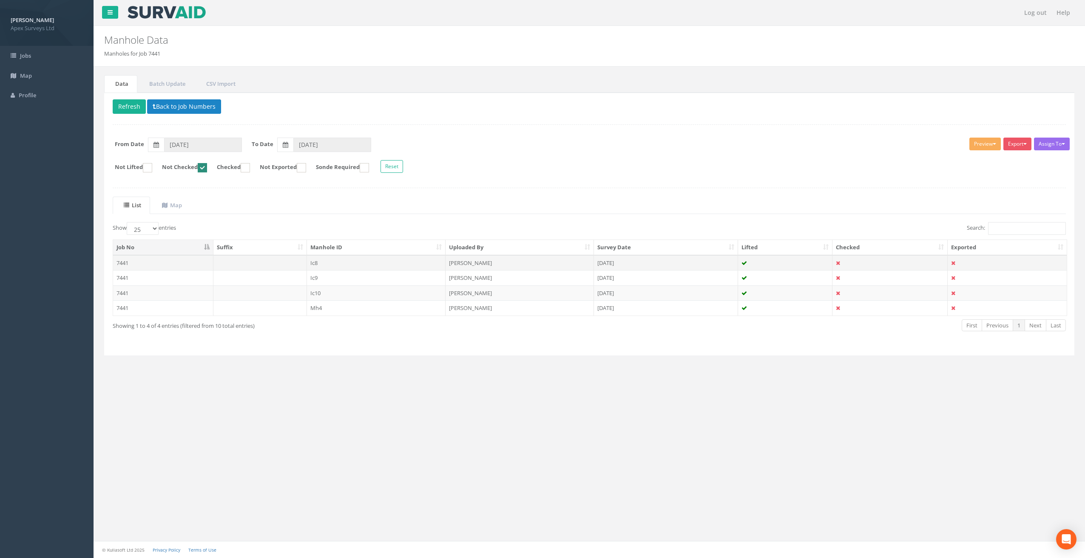
click at [320, 260] on td "Ic8" at bounding box center [376, 262] width 139 height 15
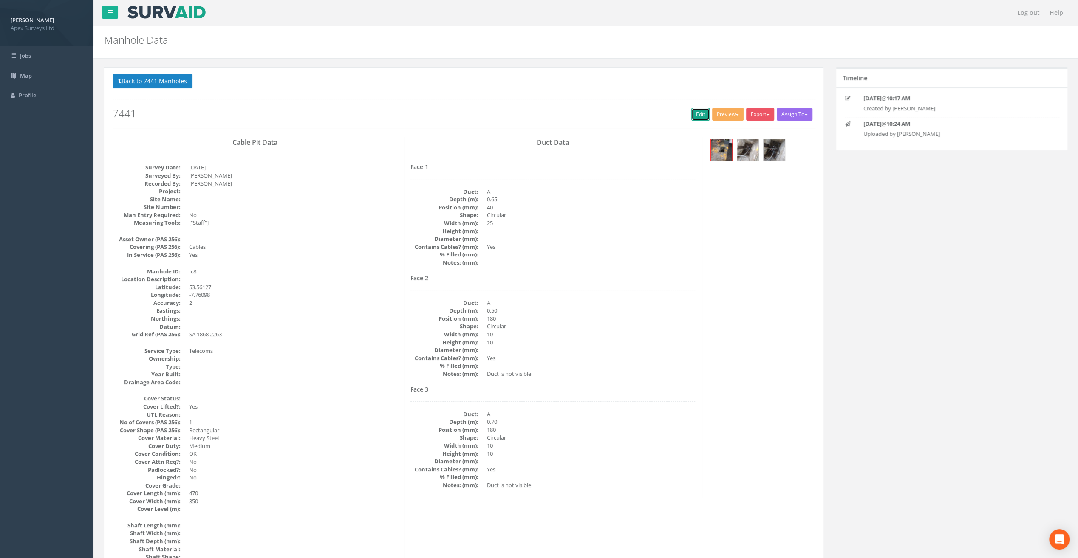
click at [697, 114] on link "Edit" at bounding box center [700, 114] width 18 height 13
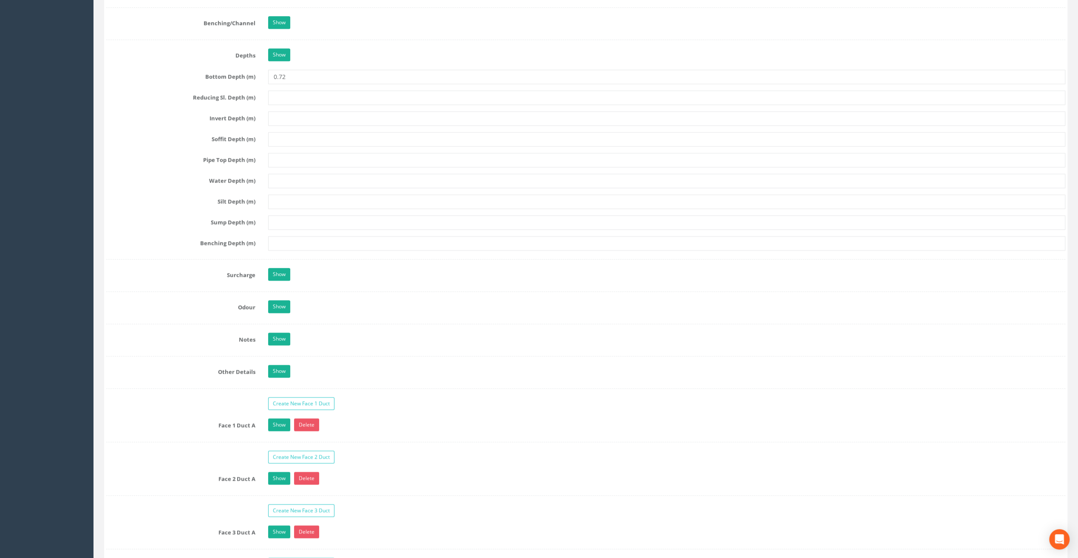
scroll to position [1275, 0]
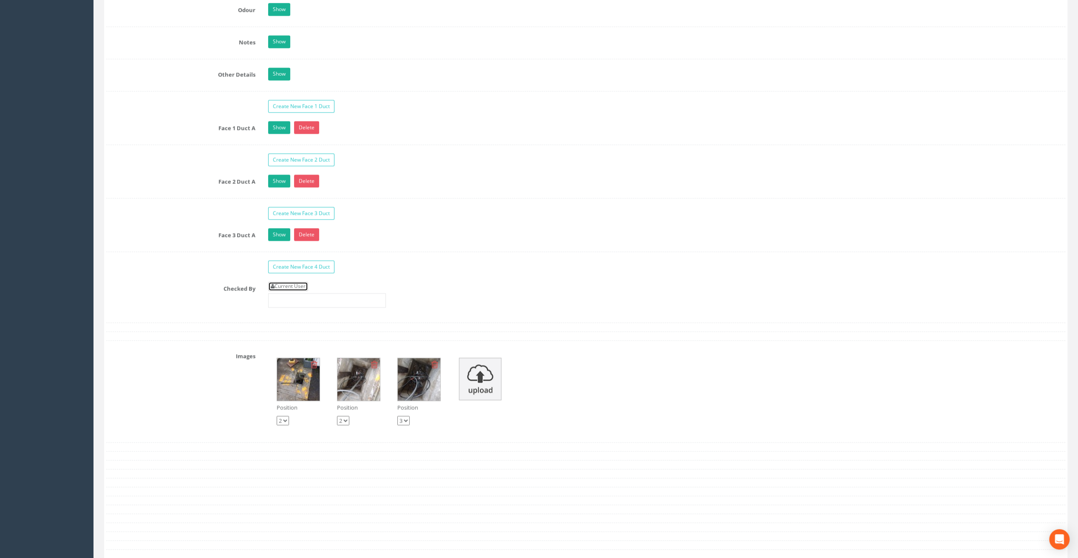
click at [285, 282] on link "Current User" at bounding box center [288, 286] width 40 height 9
type input "[PERSON_NAME]"
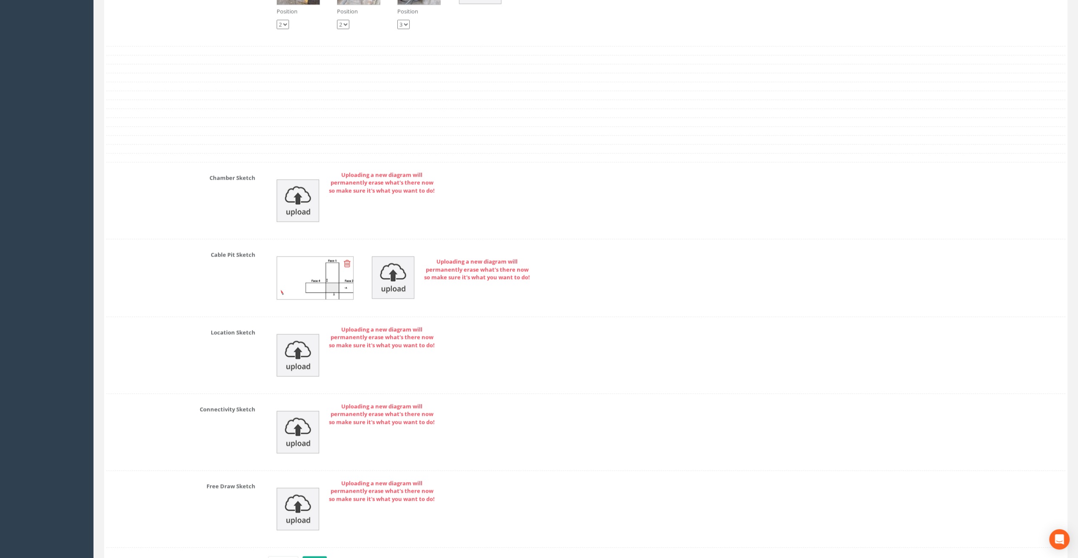
scroll to position [1719, 0]
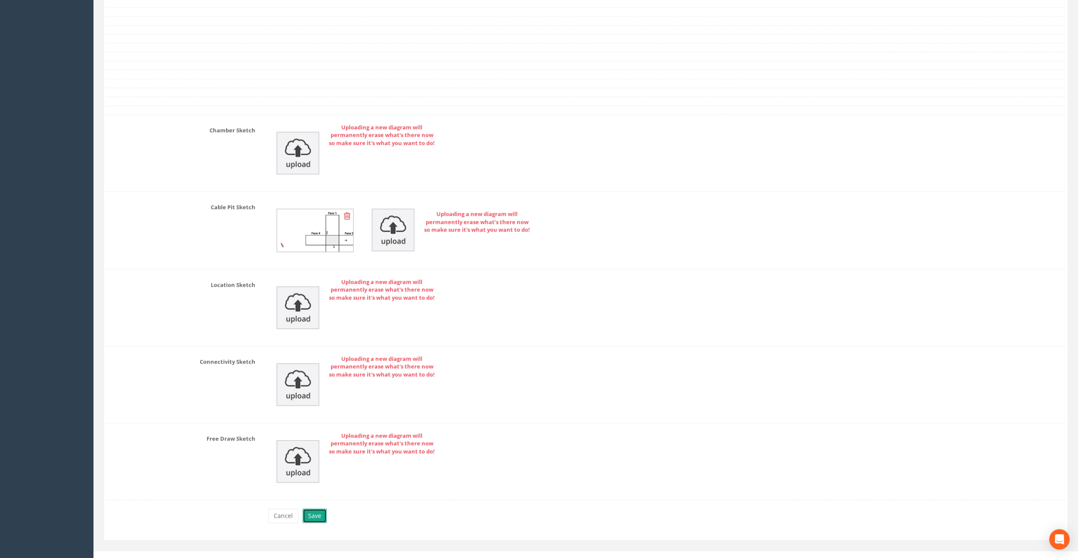
click at [316, 512] on button "Save" at bounding box center [315, 516] width 24 height 14
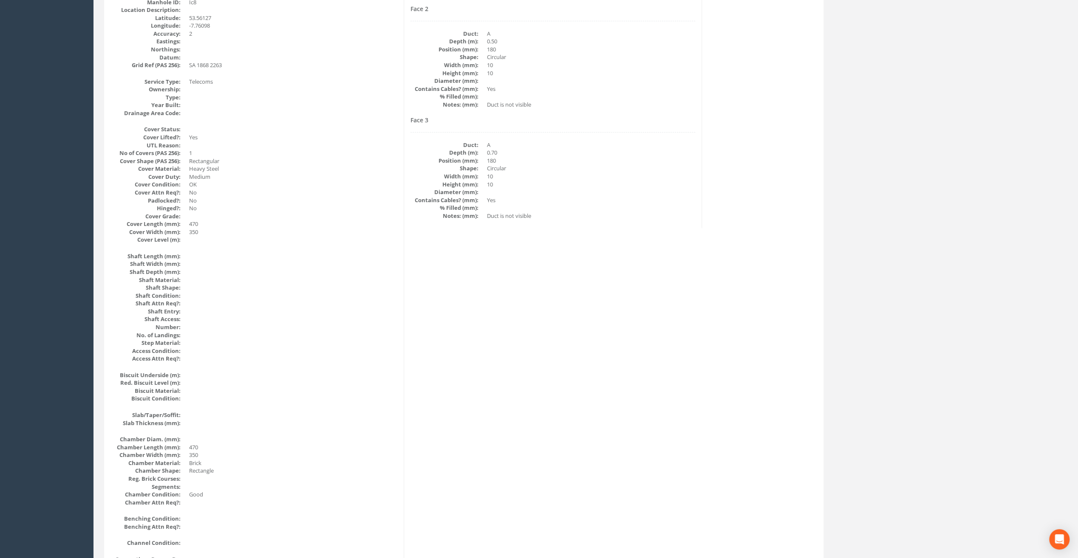
scroll to position [0, 0]
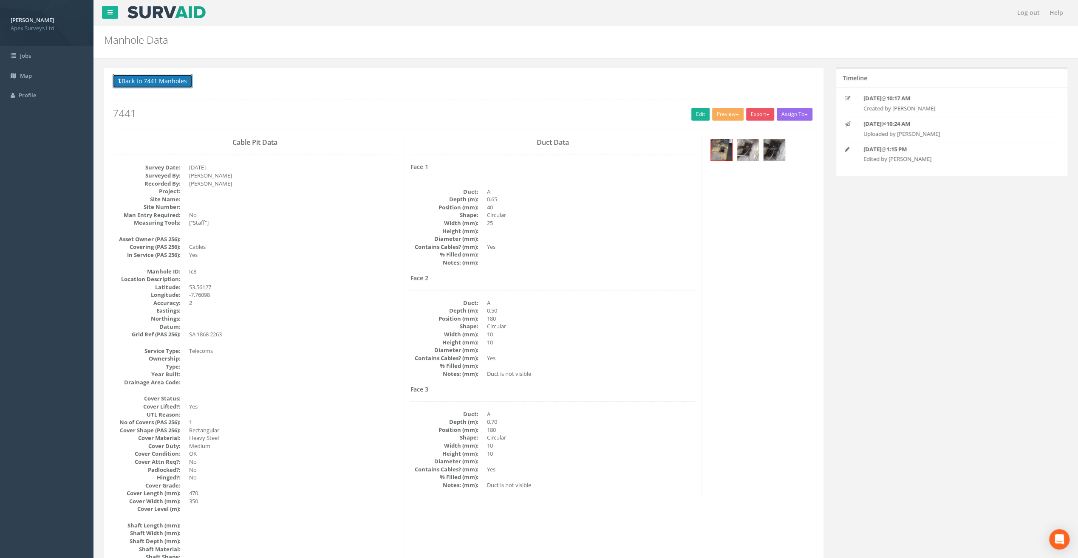
click at [155, 76] on button "Back to 7441 Manholes" at bounding box center [153, 81] width 80 height 14
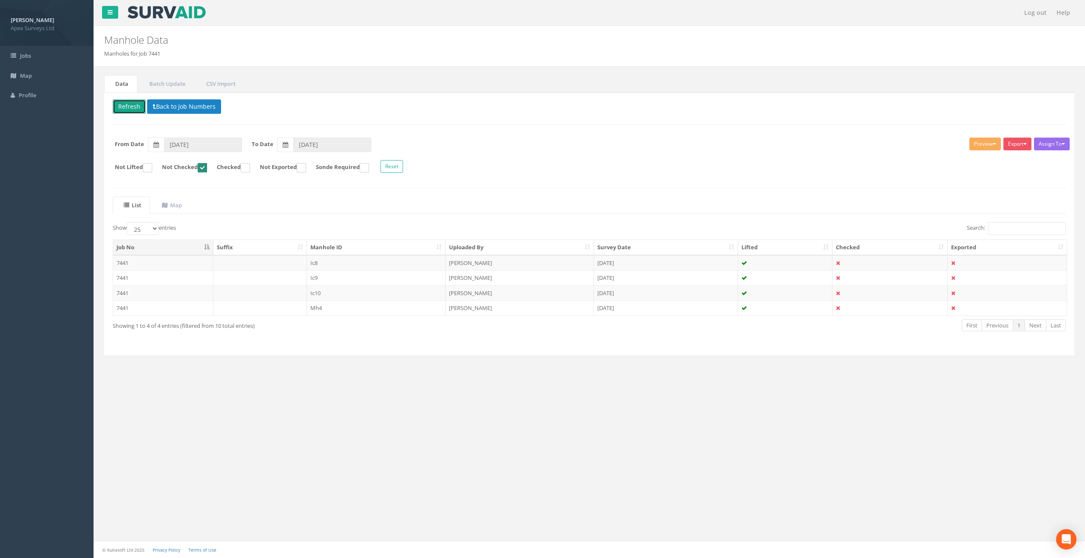
click at [127, 102] on button "Refresh" at bounding box center [129, 106] width 33 height 14
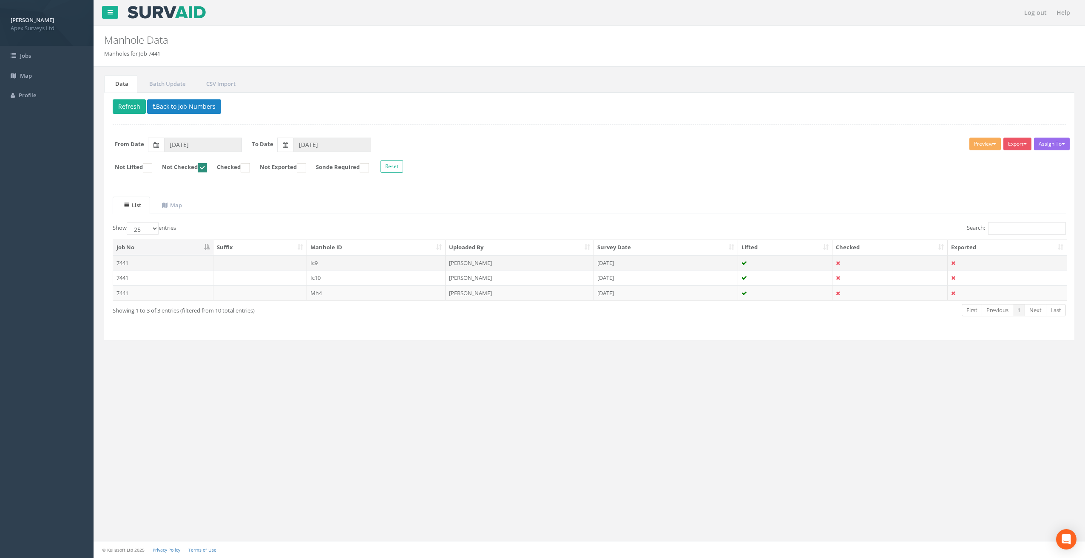
click at [321, 258] on td "Ic9" at bounding box center [376, 262] width 139 height 15
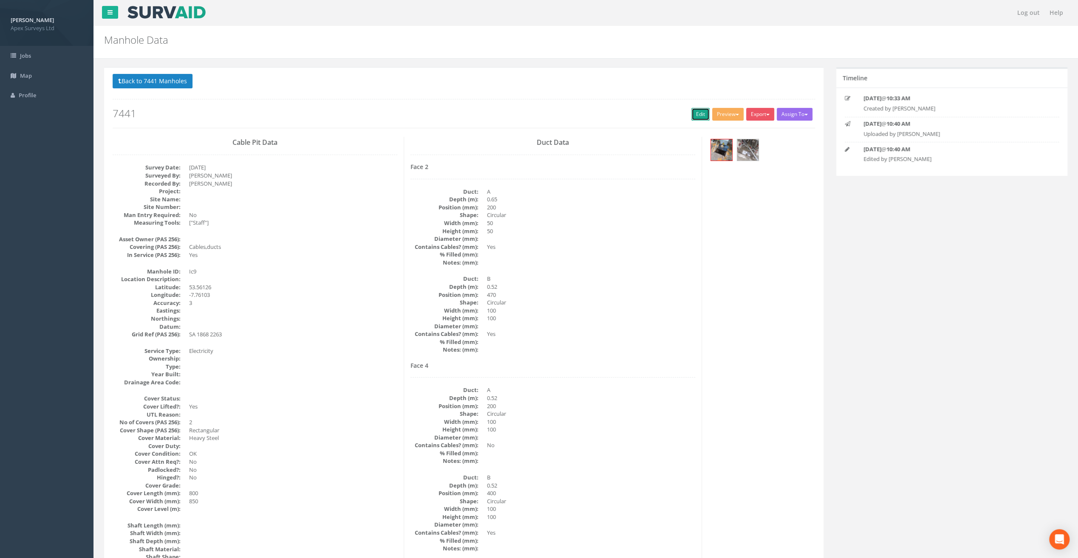
click at [694, 113] on link "Edit" at bounding box center [700, 114] width 18 height 13
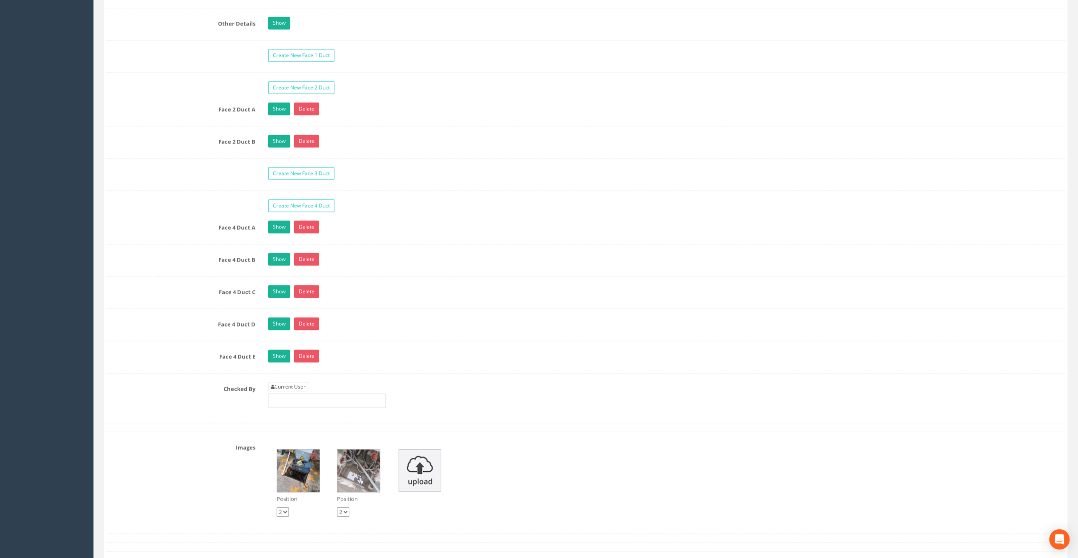
scroll to position [1402, 0]
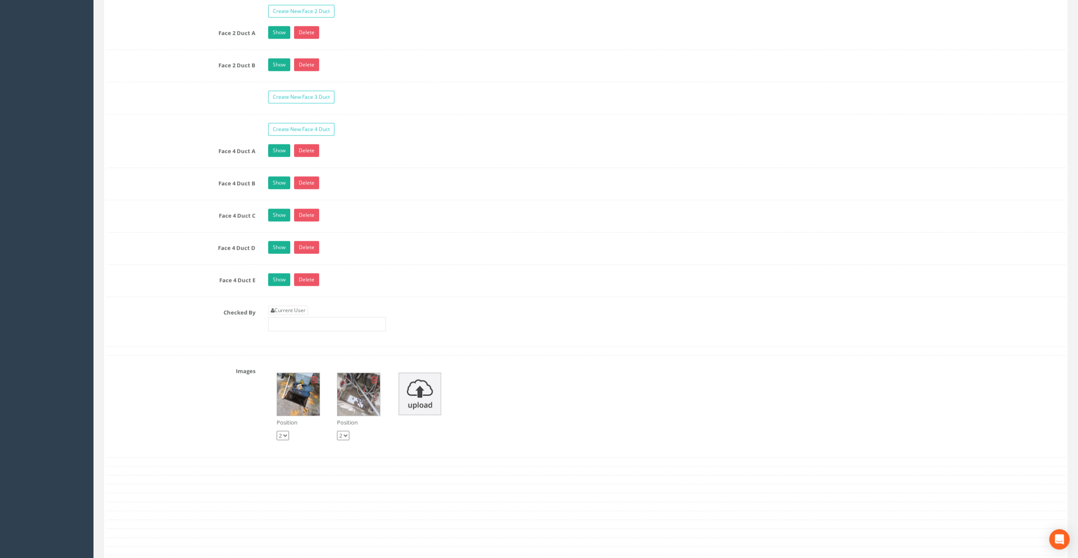
click at [288, 306] on div "Current User" at bounding box center [327, 319] width 118 height 26
click at [286, 306] on link "Current User" at bounding box center [288, 310] width 40 height 9
type input "[PERSON_NAME]"
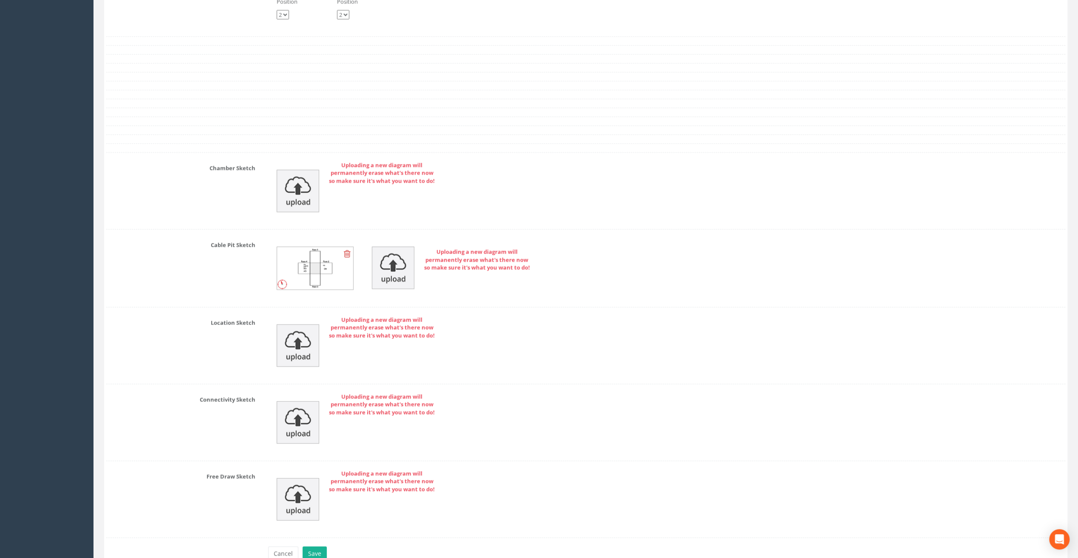
scroll to position [1860, 0]
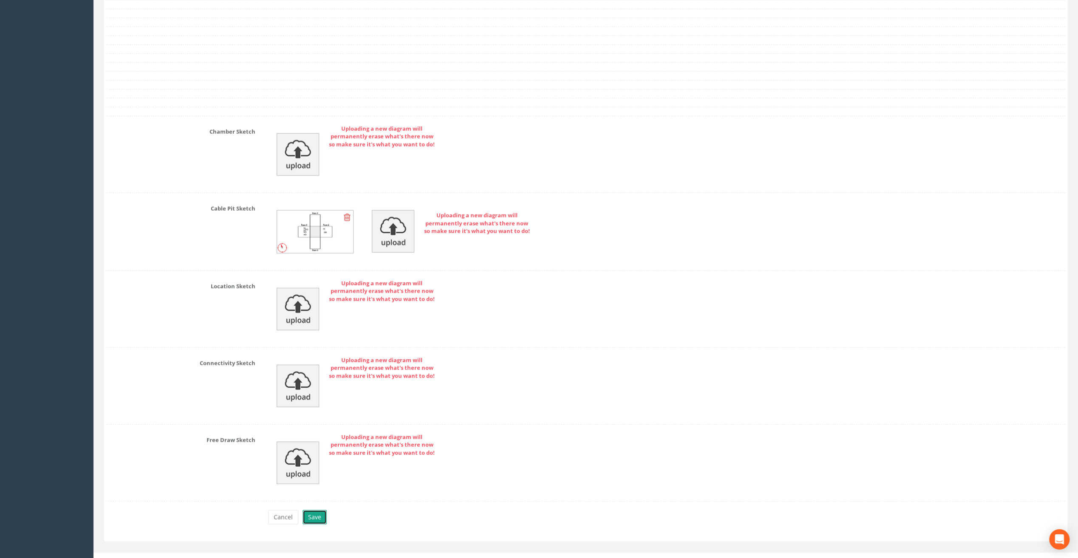
click at [316, 513] on button "Save" at bounding box center [315, 517] width 24 height 14
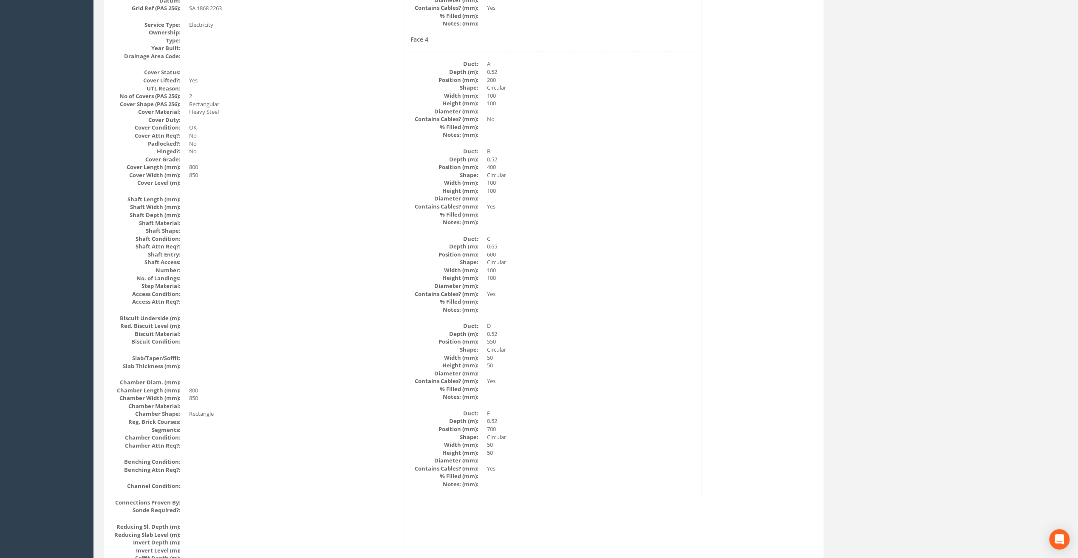
scroll to position [0, 0]
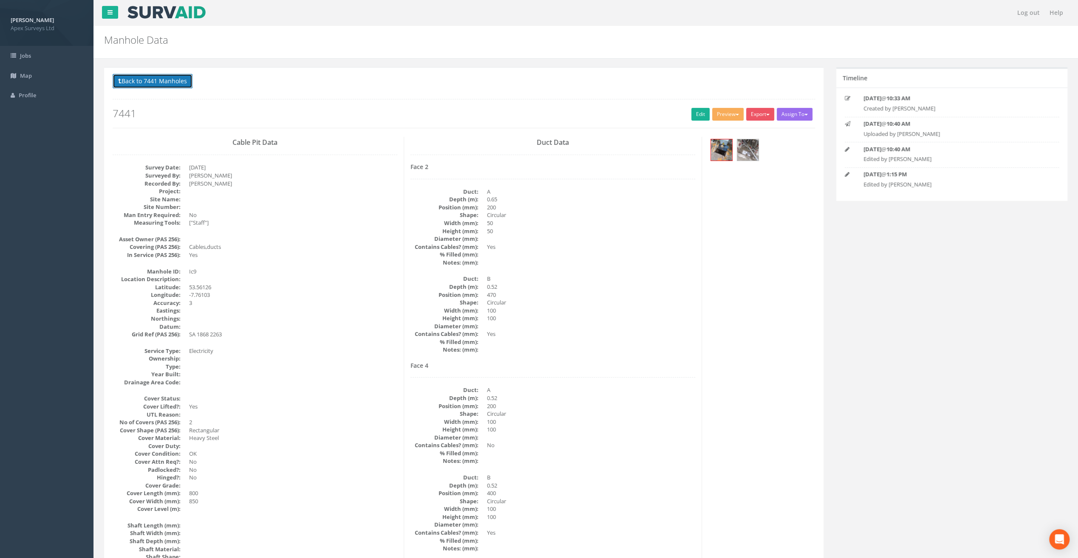
click at [150, 84] on button "Back to 7441 Manholes" at bounding box center [153, 81] width 80 height 14
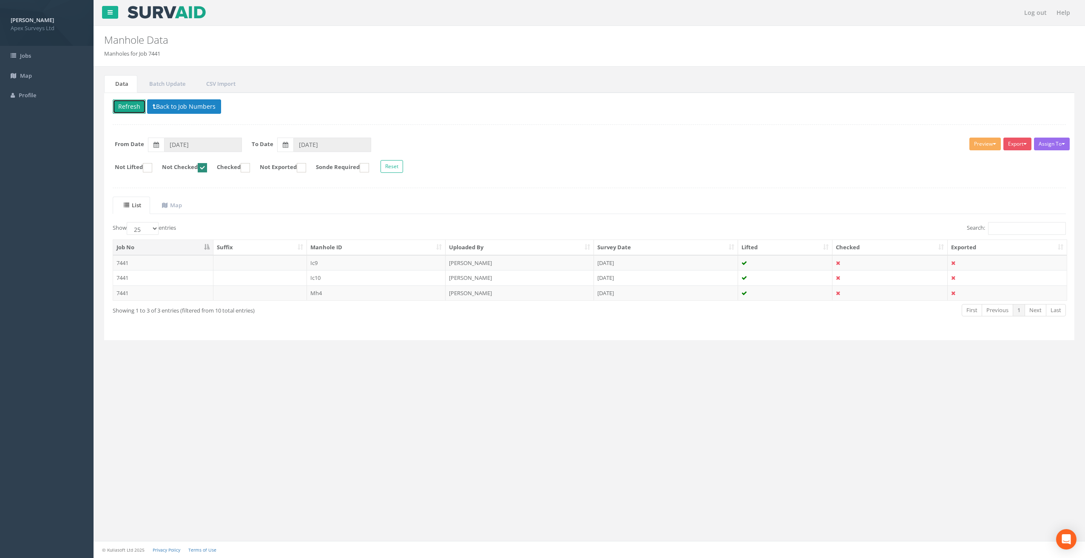
click at [127, 110] on button "Refresh" at bounding box center [129, 106] width 33 height 14
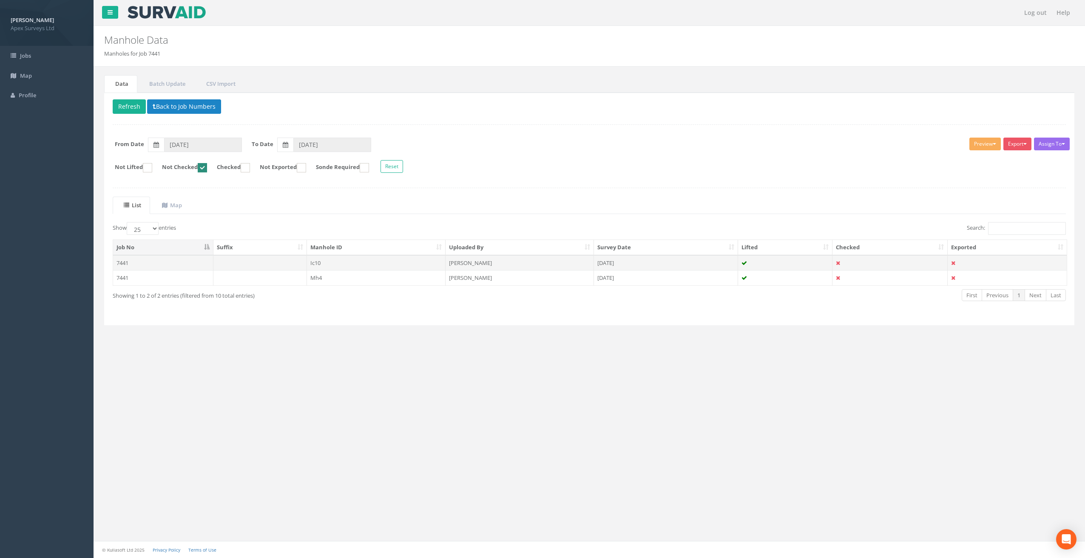
click at [316, 259] on td "Ic10" at bounding box center [376, 262] width 139 height 15
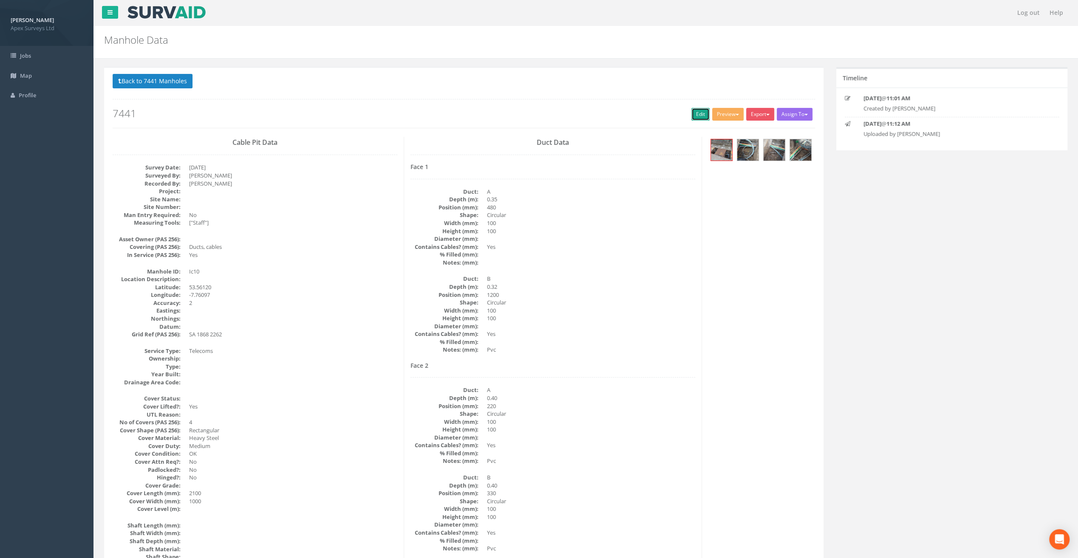
click at [698, 117] on link "Edit" at bounding box center [700, 114] width 18 height 13
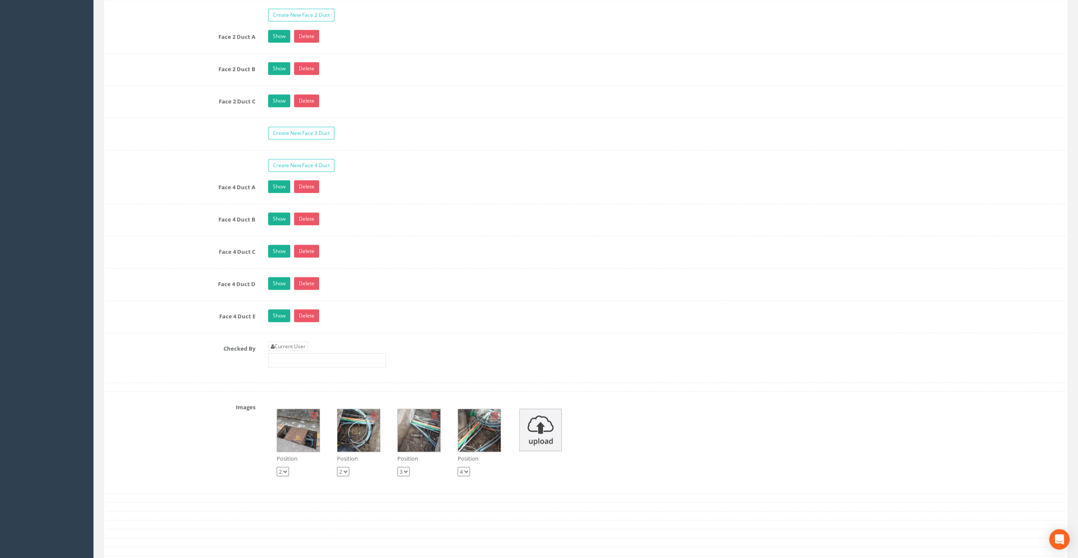
scroll to position [1530, 0]
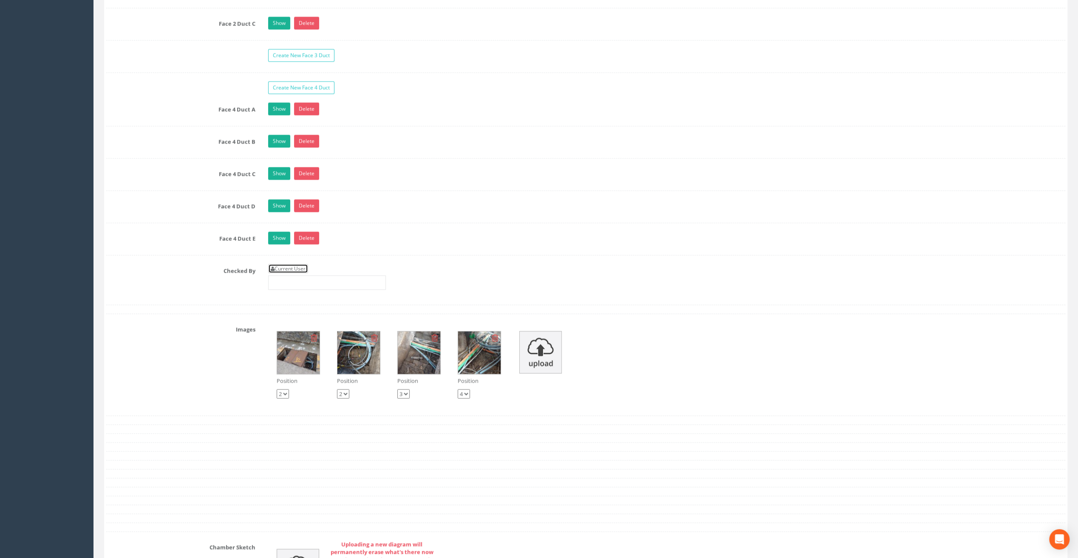
click at [292, 264] on link "Current User" at bounding box center [288, 268] width 40 height 9
type input "[PERSON_NAME]"
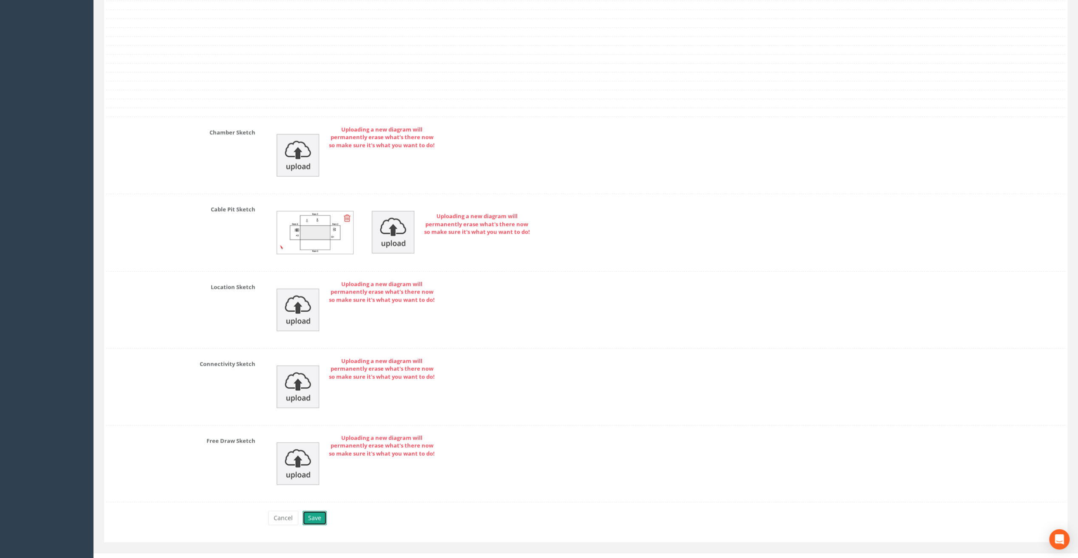
click at [317, 511] on button "Save" at bounding box center [315, 518] width 24 height 14
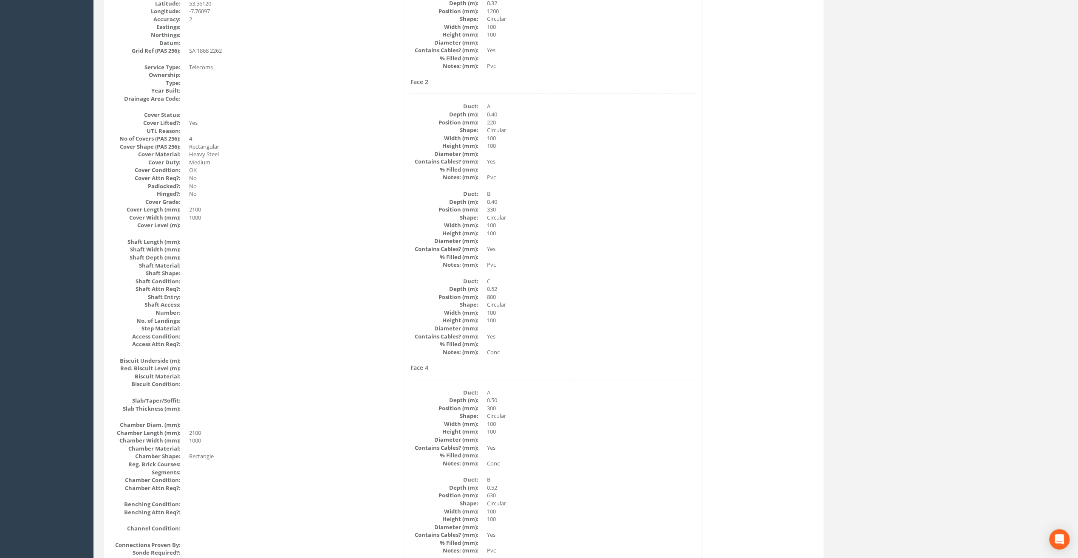
scroll to position [0, 0]
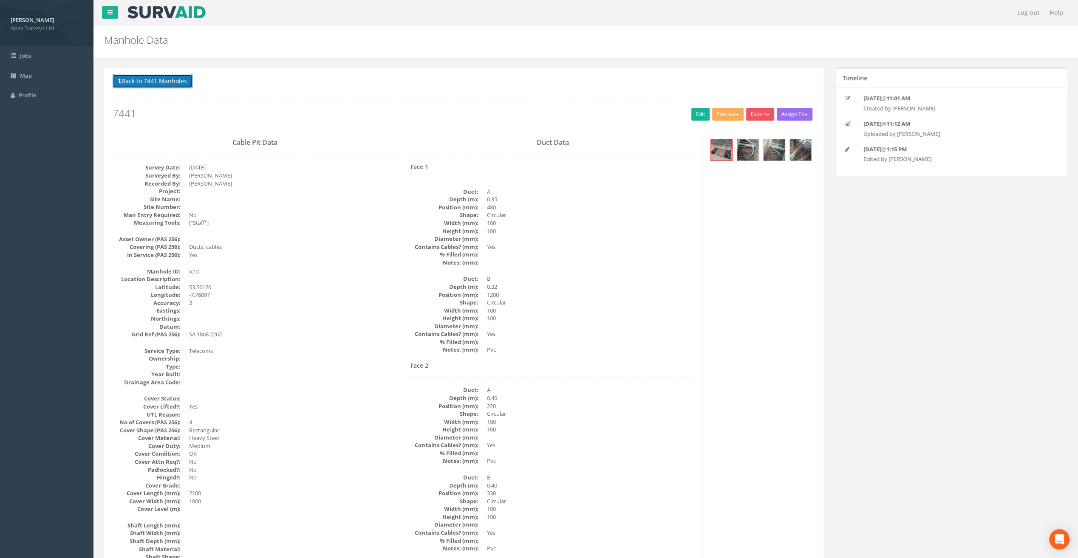
click at [165, 76] on button "Back to 7441 Manholes" at bounding box center [153, 81] width 80 height 14
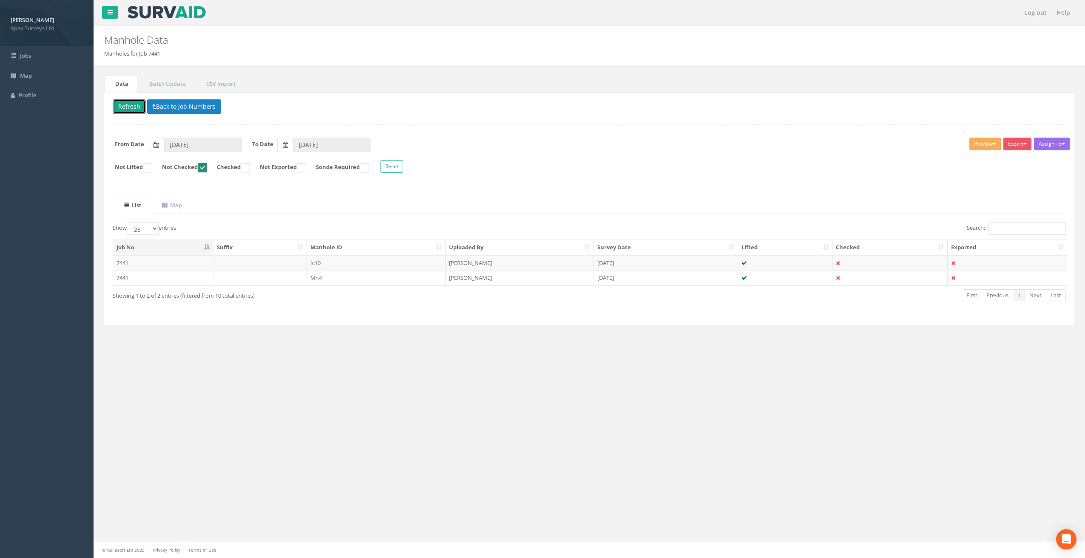
drag, startPoint x: 124, startPoint y: 108, endPoint x: 161, endPoint y: 118, distance: 38.5
click at [126, 107] on button "Refresh" at bounding box center [129, 106] width 33 height 14
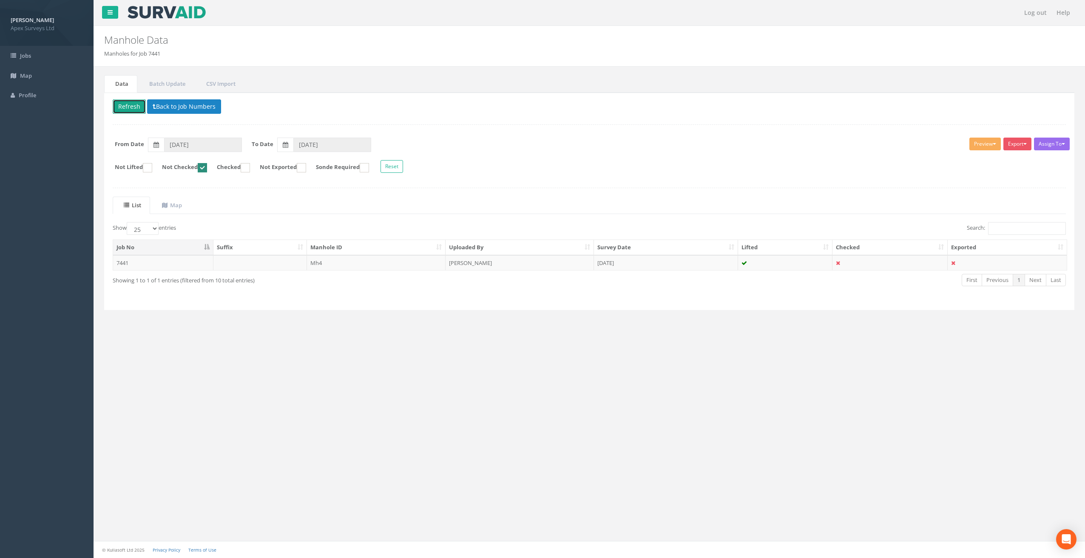
click at [207, 166] on ins at bounding box center [202, 167] width 9 height 9
checkbox input "false"
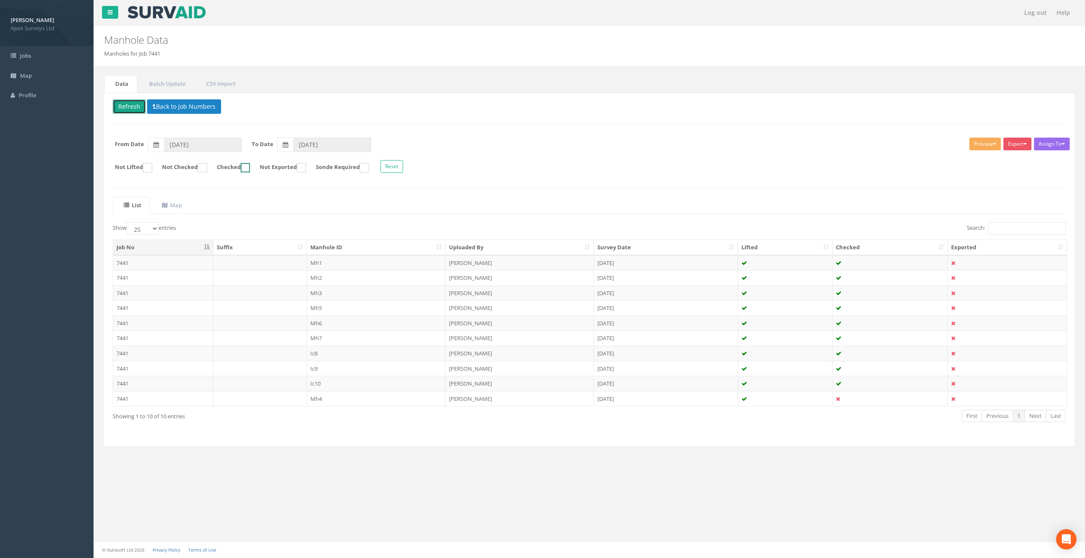
click at [250, 167] on ins at bounding box center [245, 167] width 9 height 9
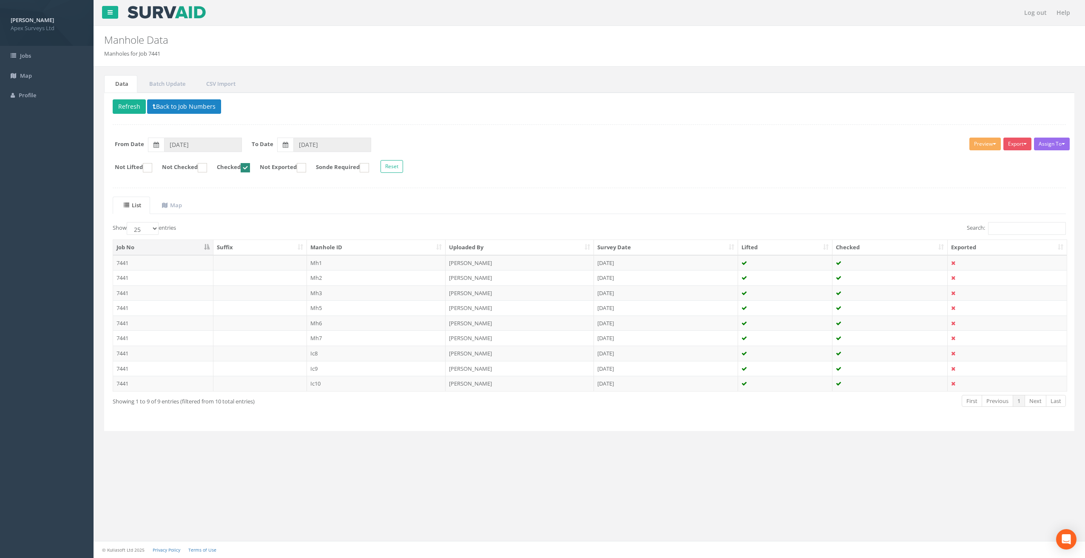
click at [250, 163] on label "Checked" at bounding box center [229, 167] width 42 height 9
checkbox input "false"
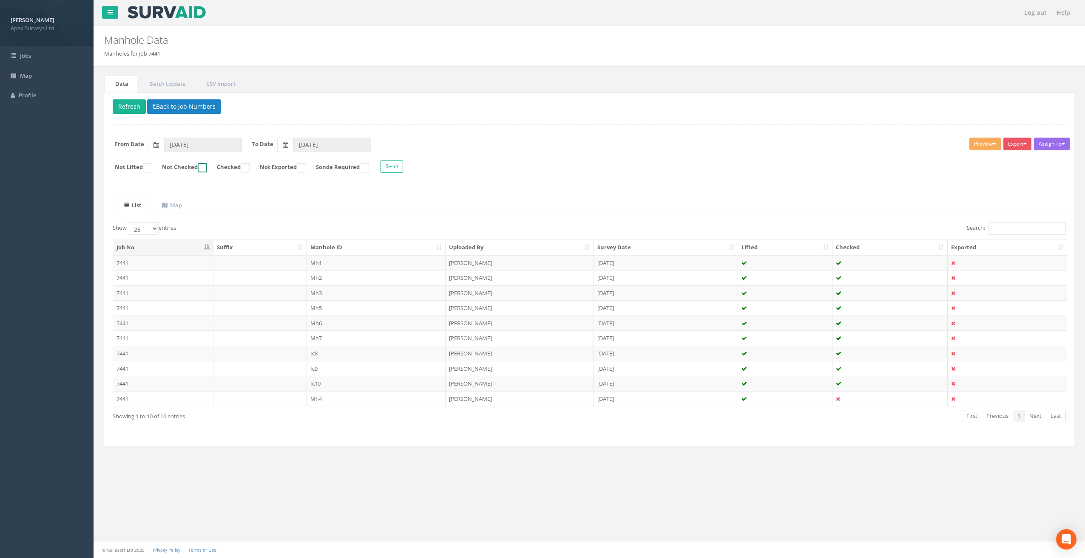
click at [207, 164] on ins at bounding box center [202, 167] width 9 height 9
checkbox input "true"
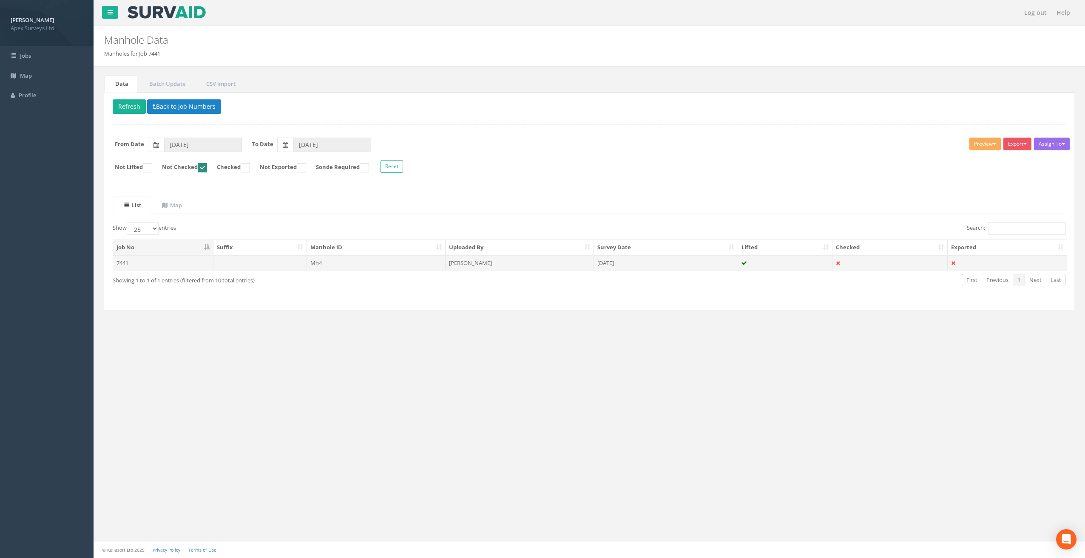
click at [320, 259] on td "Mh4" at bounding box center [376, 262] width 139 height 15
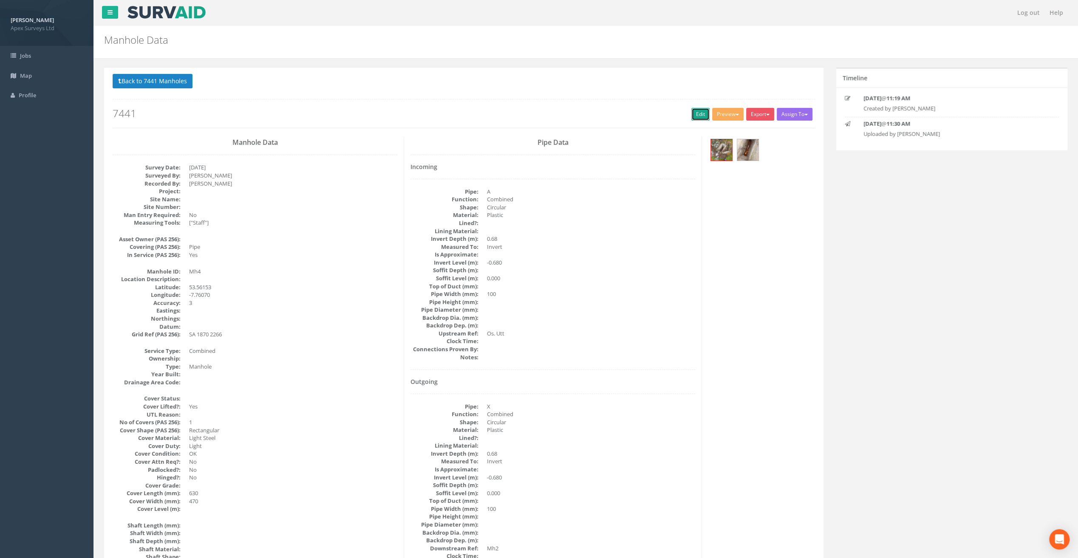
click at [697, 113] on link "Edit" at bounding box center [700, 114] width 18 height 13
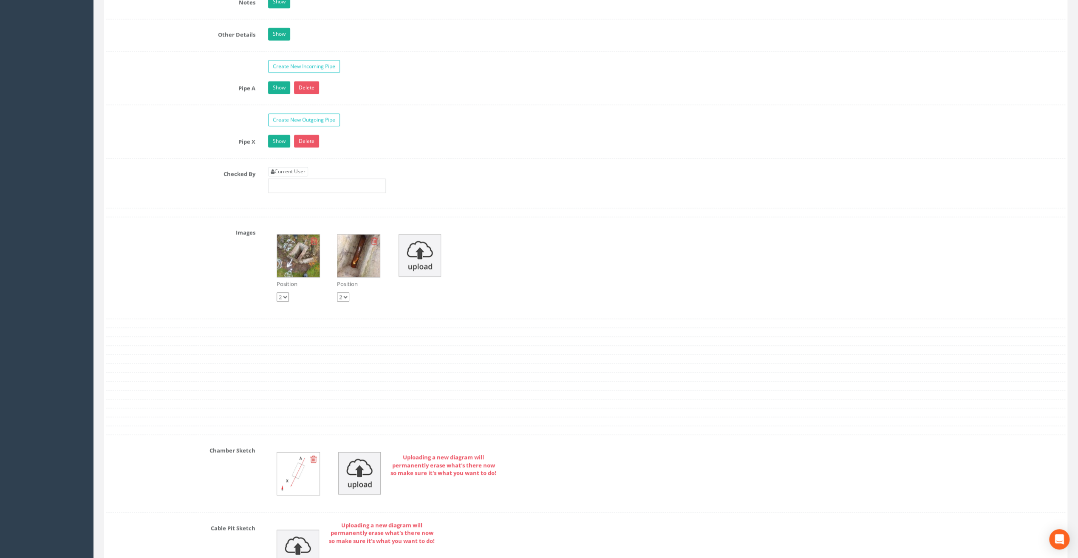
scroll to position [1402, 0]
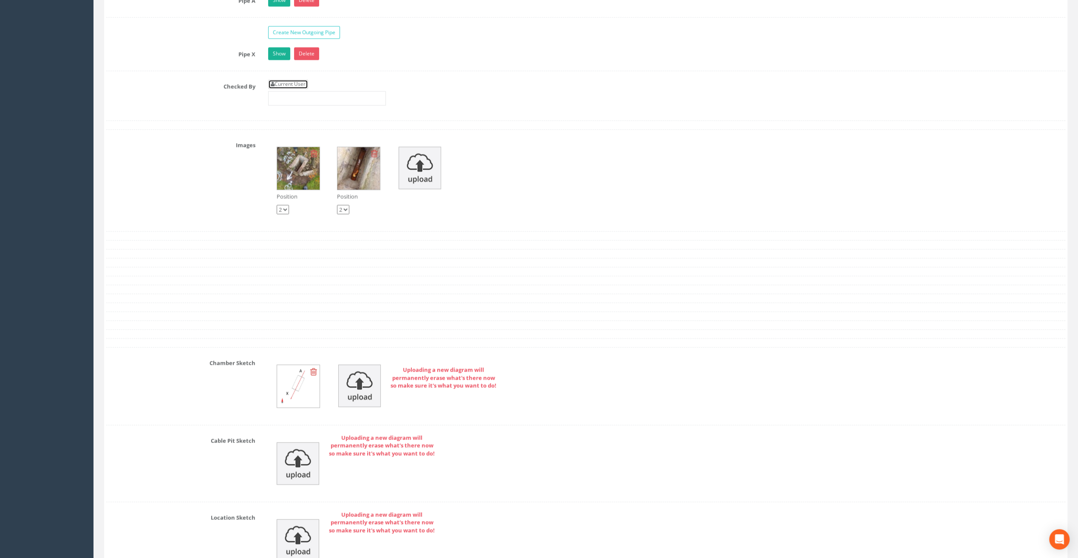
click at [287, 79] on link "Current User" at bounding box center [288, 83] width 40 height 9
type input "[PERSON_NAME]"
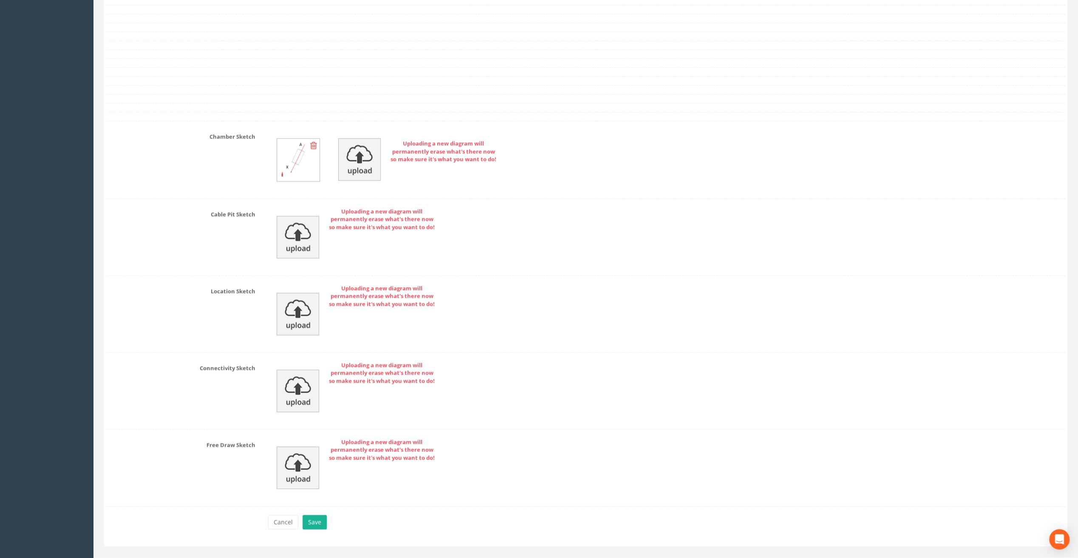
scroll to position [1636, 0]
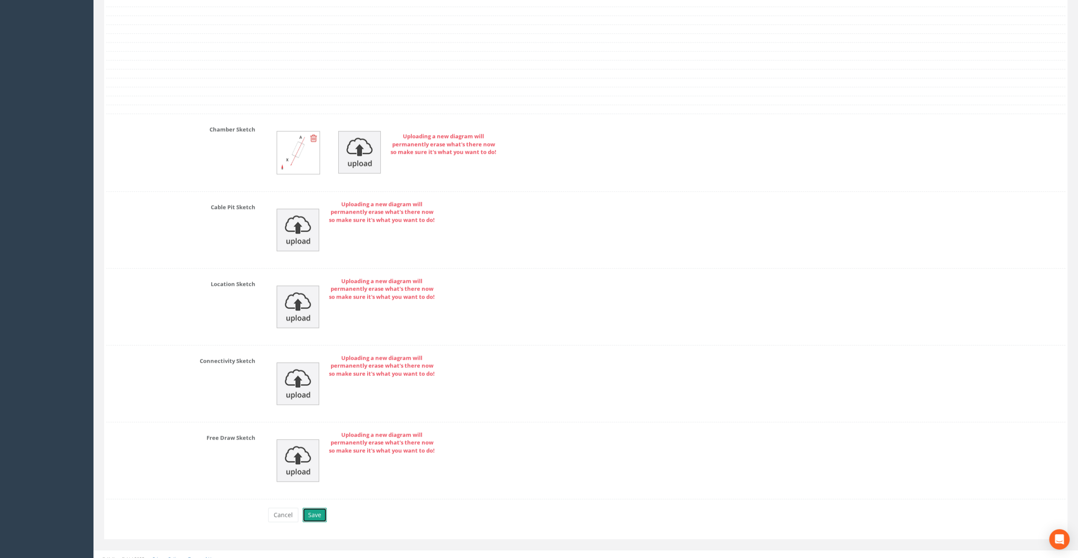
click at [322, 508] on button "Save" at bounding box center [315, 515] width 24 height 14
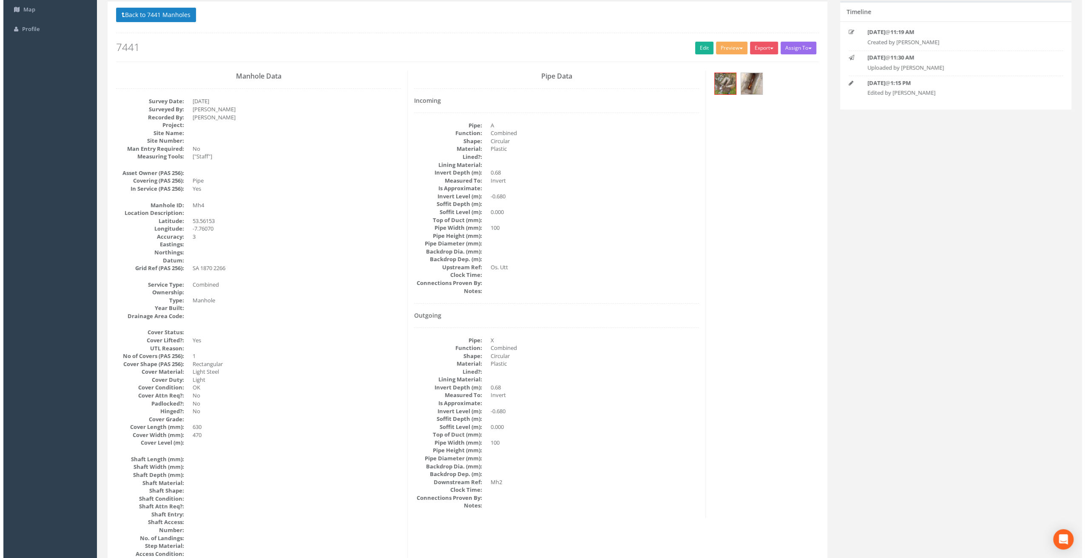
scroll to position [0, 0]
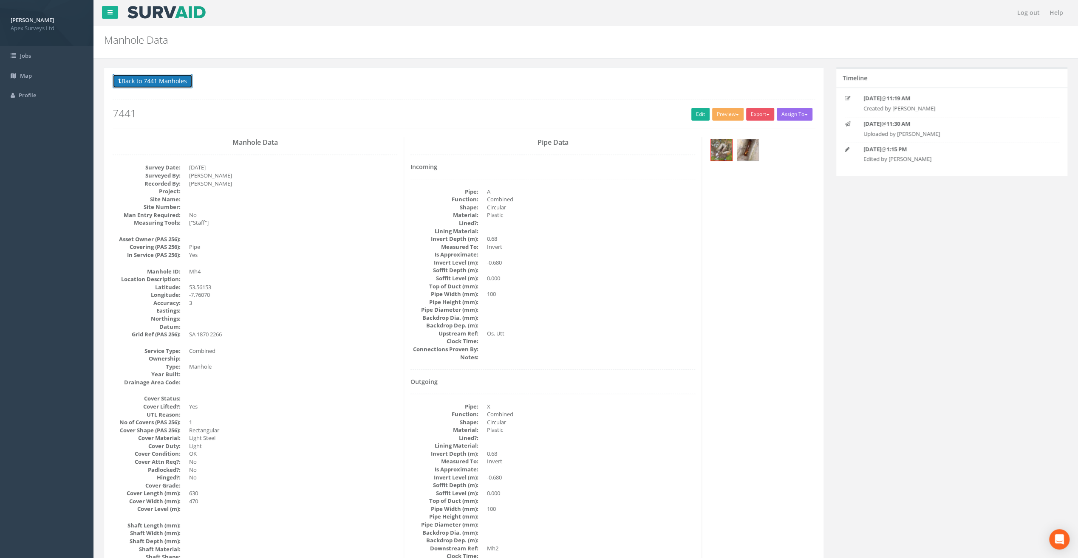
click at [150, 75] on button "Back to 7441 Manholes" at bounding box center [153, 81] width 80 height 14
